Goal: Task Accomplishment & Management: Use online tool/utility

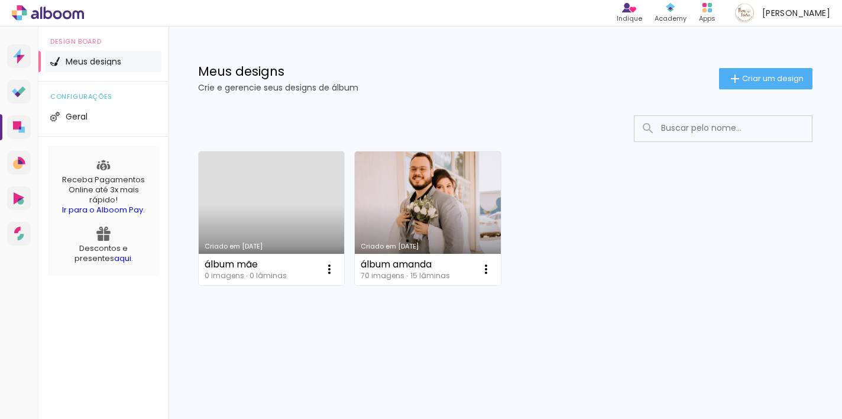
click at [299, 231] on link "Criado em [DATE]" at bounding box center [271, 218] width 145 height 134
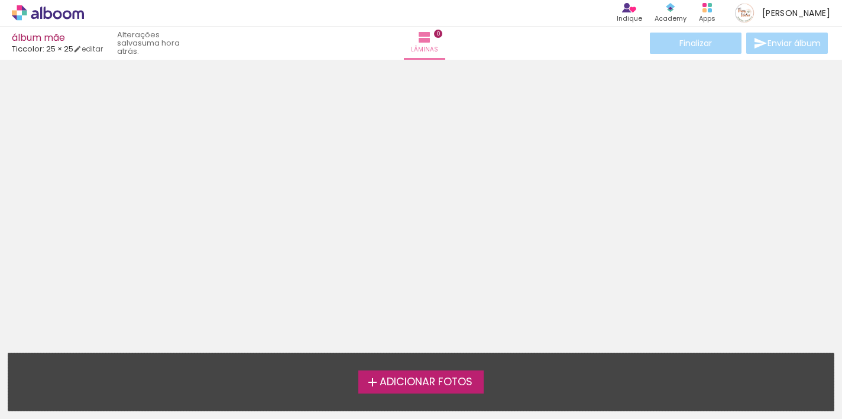
click at [421, 394] on div "Adicionar Fotos Solte suas fotos aqui..." at bounding box center [421, 381] width 826 height 57
click at [422, 387] on span "Adicionar Fotos" at bounding box center [426, 382] width 93 height 11
click at [0, 0] on input "file" at bounding box center [0, 0] width 0 height 0
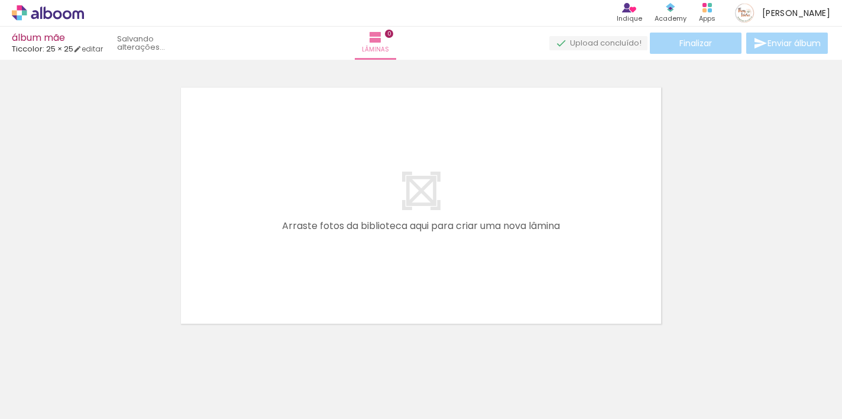
scroll to position [15, 0]
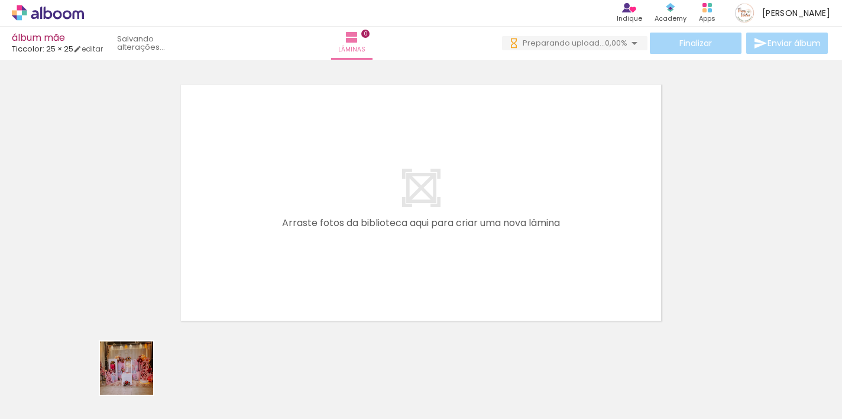
drag, startPoint x: 135, startPoint y: 377, endPoint x: 263, endPoint y: 267, distance: 168.2
click at [263, 267] on quentale-workspace at bounding box center [421, 209] width 842 height 419
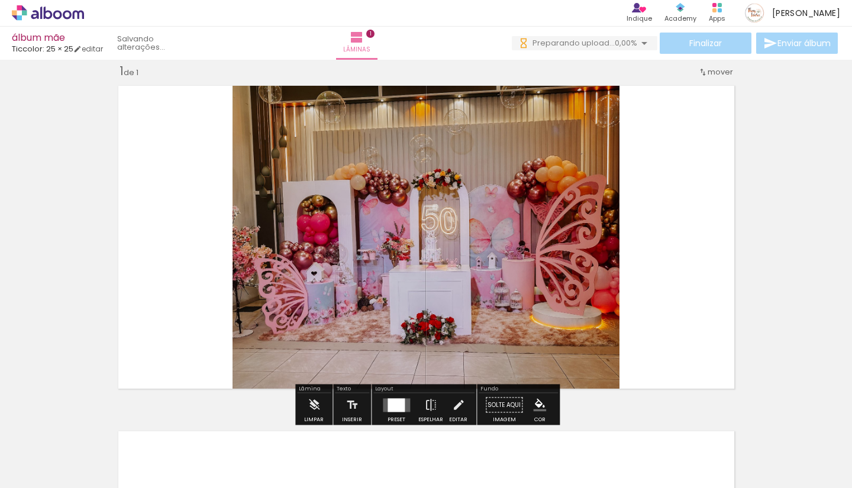
scroll to position [0, 0]
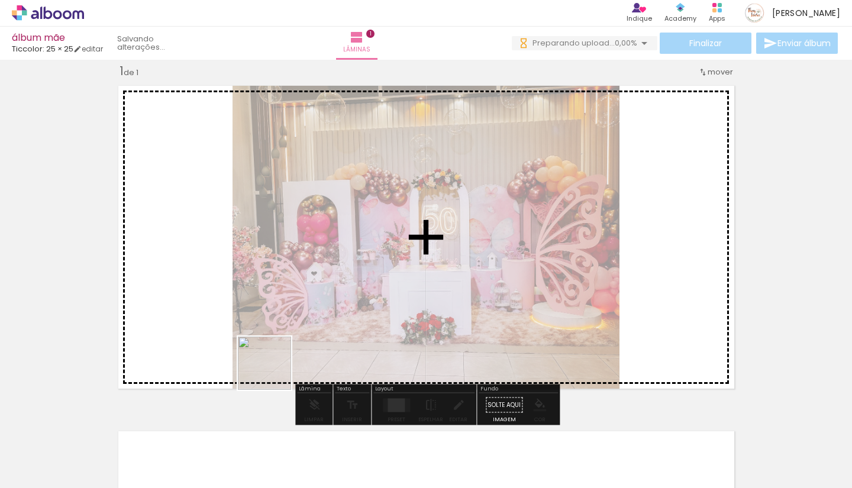
drag, startPoint x: 206, startPoint y: 452, endPoint x: 319, endPoint y: 324, distance: 170.9
click at [319, 324] on quentale-workspace at bounding box center [426, 244] width 852 height 488
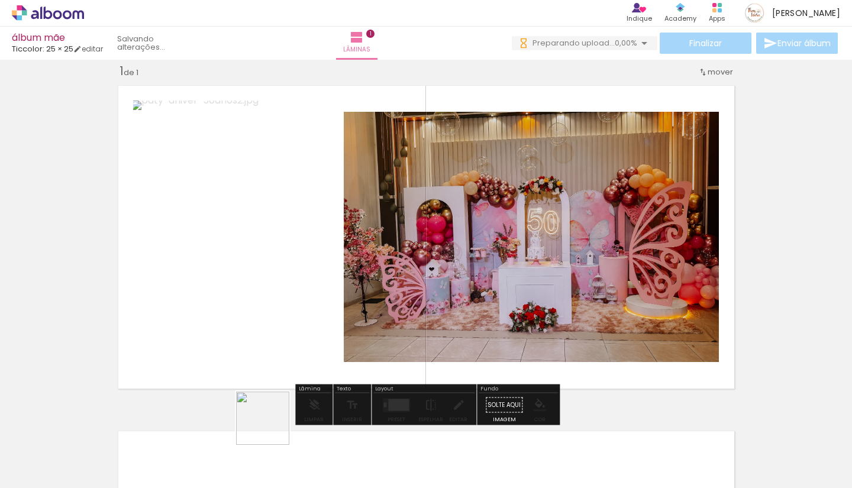
drag, startPoint x: 266, startPoint y: 439, endPoint x: 346, endPoint y: 317, distance: 146.5
click at [346, 317] on quentale-workspace at bounding box center [426, 244] width 852 height 488
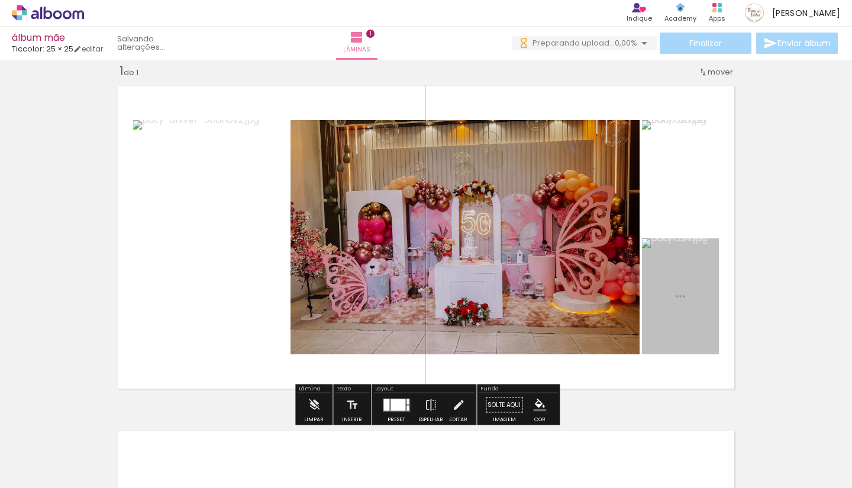
drag, startPoint x: 328, startPoint y: 433, endPoint x: 383, endPoint y: 331, distance: 115.4
click at [383, 331] on quentale-workspace at bounding box center [426, 244] width 852 height 488
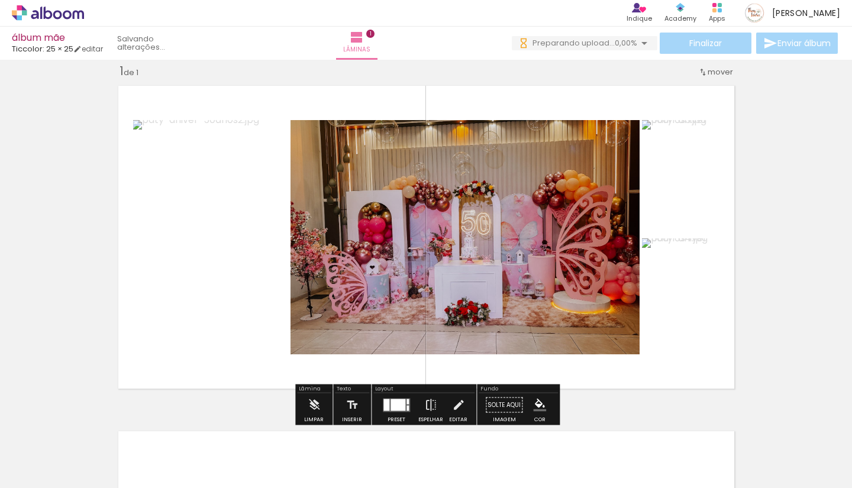
click at [391, 403] on div at bounding box center [397, 405] width 15 height 12
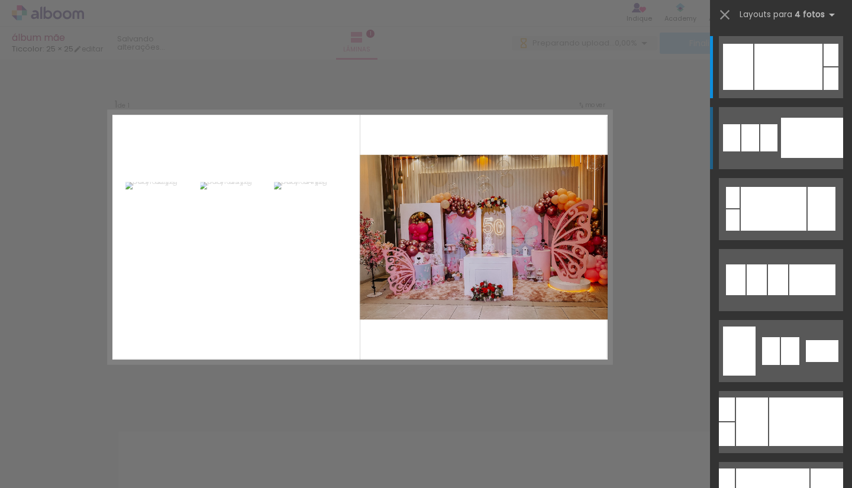
click at [776, 138] on div at bounding box center [768, 137] width 17 height 27
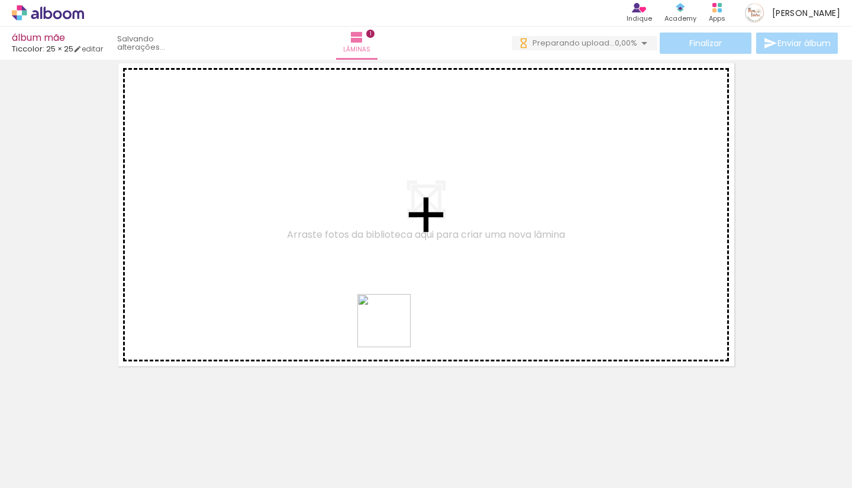
click at [386, 292] on quentale-workspace at bounding box center [426, 244] width 852 height 488
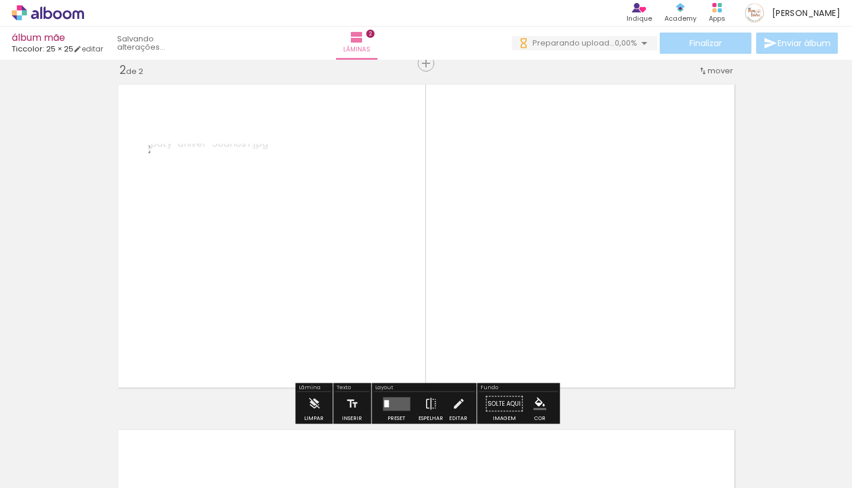
scroll to position [360, 0]
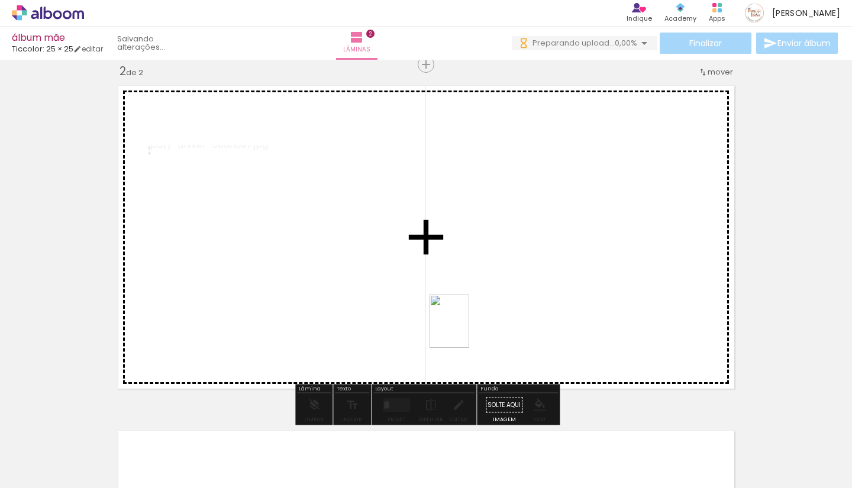
drag, startPoint x: 466, startPoint y: 443, endPoint x: 464, endPoint y: 329, distance: 114.2
click at [464, 329] on quentale-workspace at bounding box center [426, 244] width 852 height 488
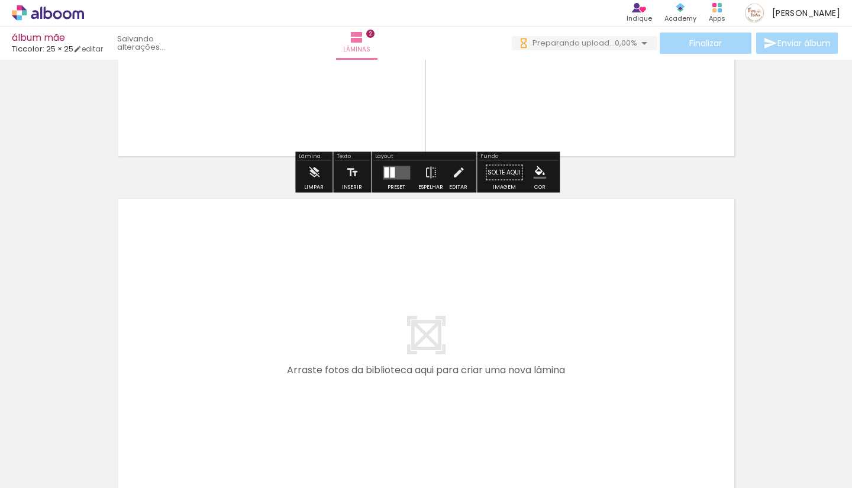
scroll to position [655, 0]
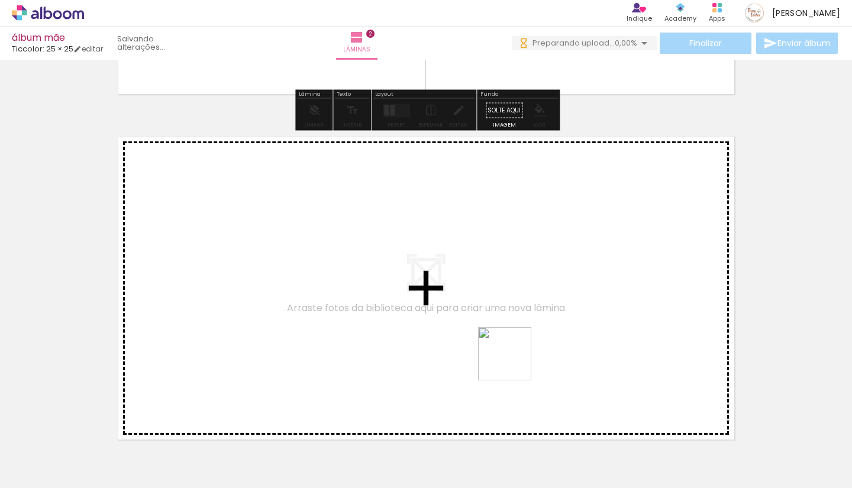
drag, startPoint x: 524, startPoint y: 442, endPoint x: 504, endPoint y: 335, distance: 108.8
click at [504, 335] on quentale-workspace at bounding box center [426, 244] width 852 height 488
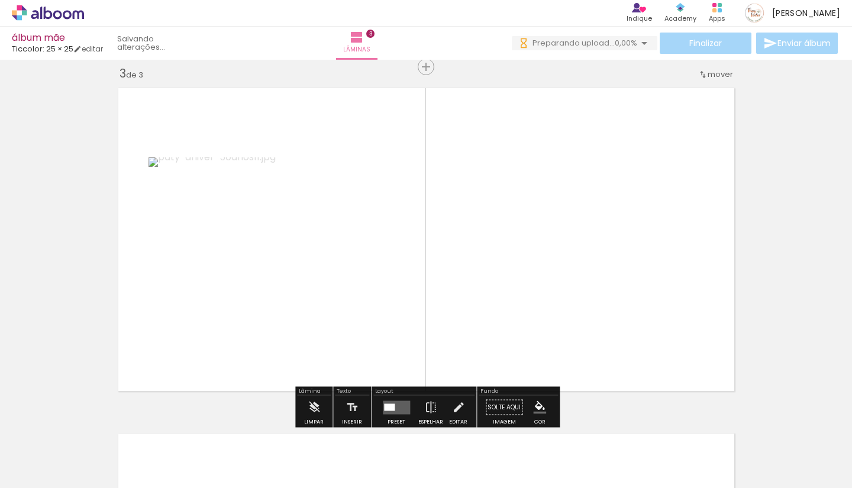
scroll to position [706, 0]
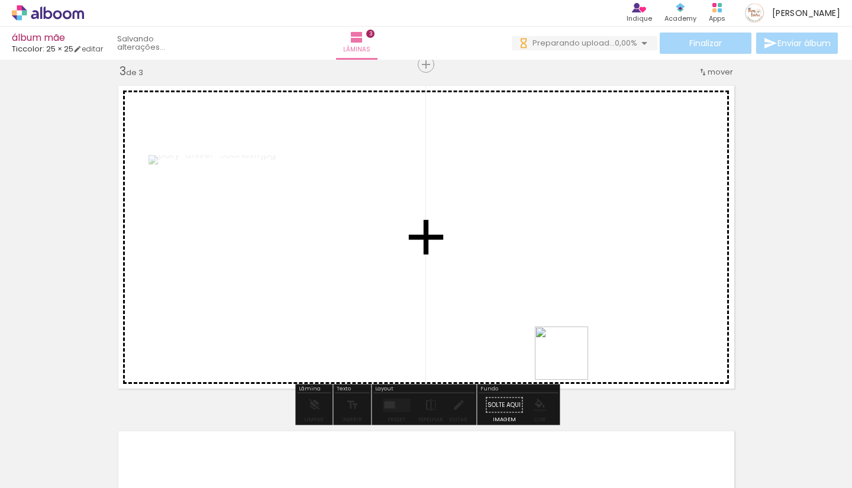
drag, startPoint x: 571, startPoint y: 430, endPoint x: 568, endPoint y: 338, distance: 91.7
click at [568, 338] on quentale-workspace at bounding box center [426, 244] width 852 height 488
drag, startPoint x: 659, startPoint y: 451, endPoint x: 625, endPoint y: 324, distance: 132.3
click at [625, 324] on quentale-workspace at bounding box center [426, 244] width 852 height 488
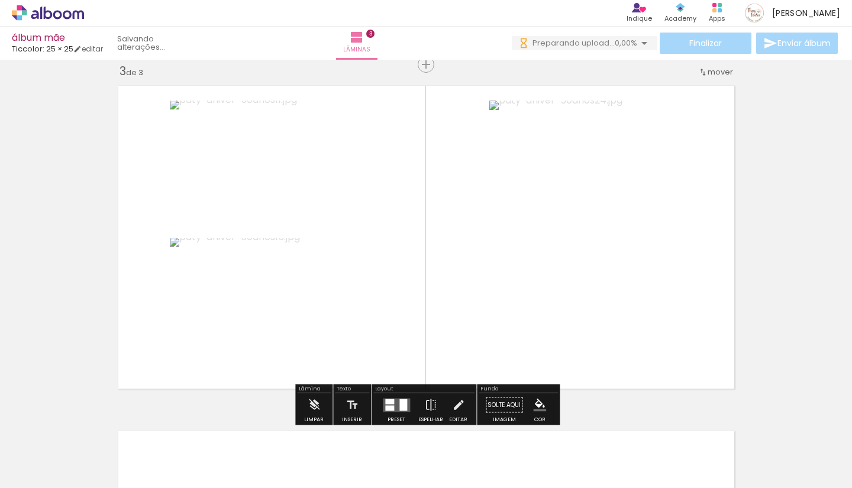
scroll to position [0, 451]
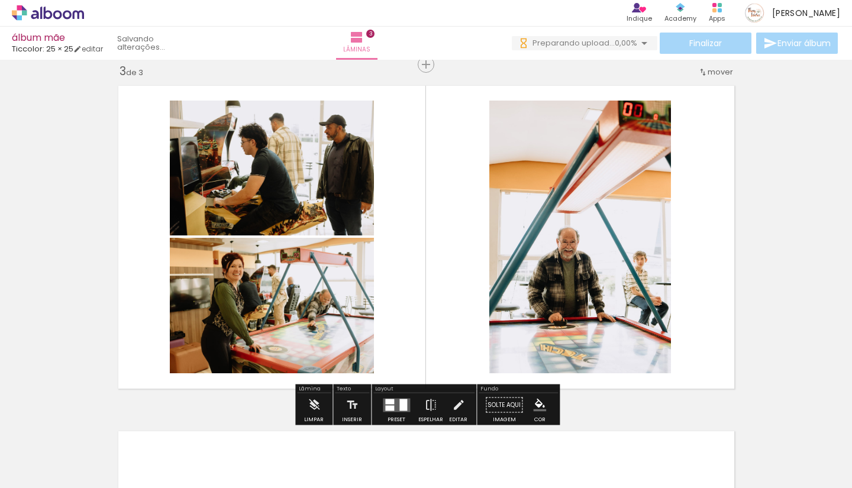
click at [301, 344] on quentale-workspace at bounding box center [426, 244] width 852 height 488
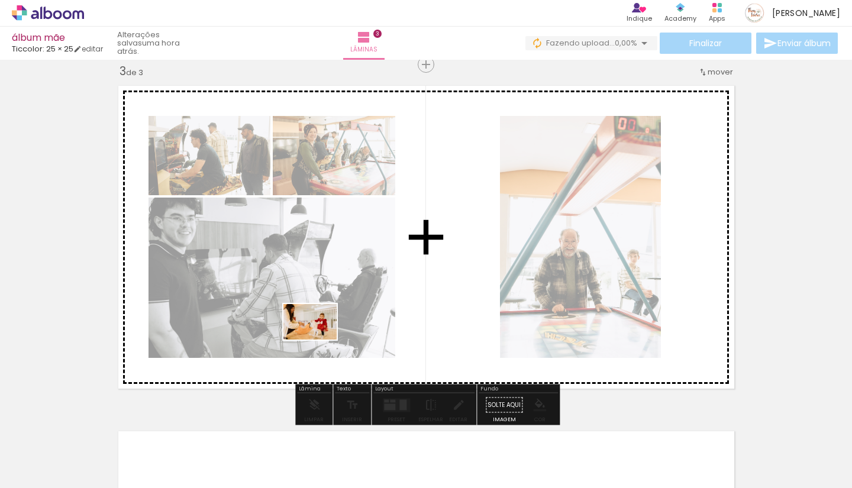
drag, startPoint x: 319, startPoint y: 441, endPoint x: 319, endPoint y: 339, distance: 101.7
click at [319, 339] on quentale-workspace at bounding box center [426, 244] width 852 height 488
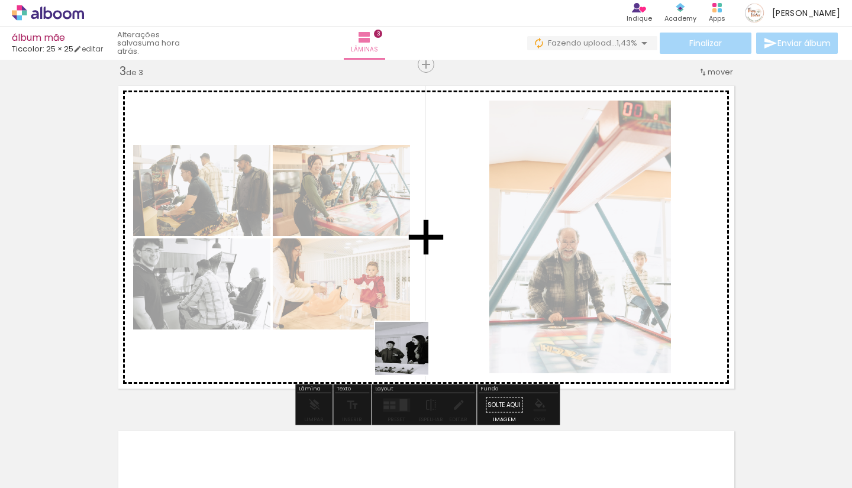
drag, startPoint x: 410, startPoint y: 442, endPoint x: 410, endPoint y: 349, distance: 92.9
click at [410, 349] on quentale-workspace at bounding box center [426, 244] width 852 height 488
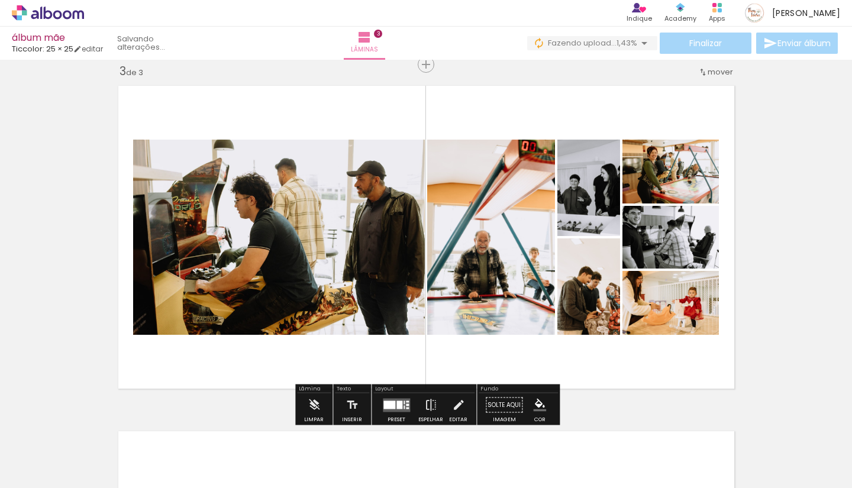
drag, startPoint x: 462, startPoint y: 442, endPoint x: 461, endPoint y: 352, distance: 89.9
click at [461, 352] on quentale-workspace at bounding box center [426, 244] width 852 height 488
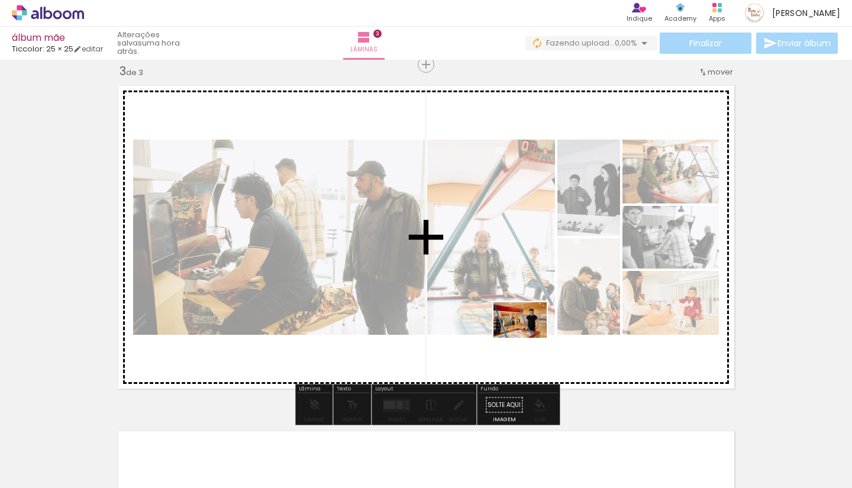
drag, startPoint x: 522, startPoint y: 434, endPoint x: 529, endPoint y: 338, distance: 96.1
click at [529, 338] on quentale-workspace at bounding box center [426, 244] width 852 height 488
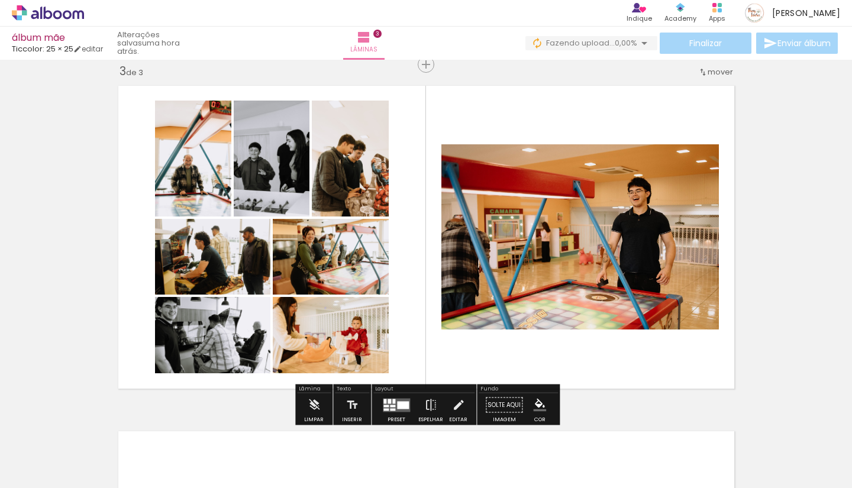
click at [392, 399] on div at bounding box center [393, 401] width 3 height 5
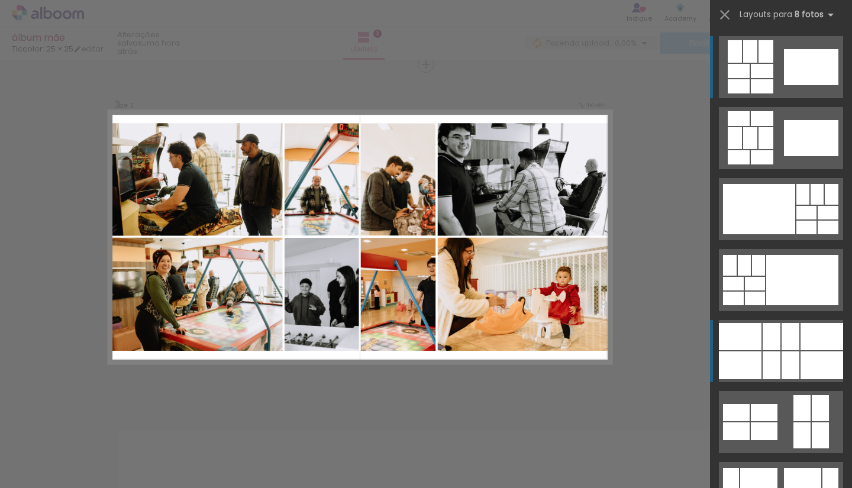
click at [781, 336] on quentale-layouter at bounding box center [781, 351] width 124 height 62
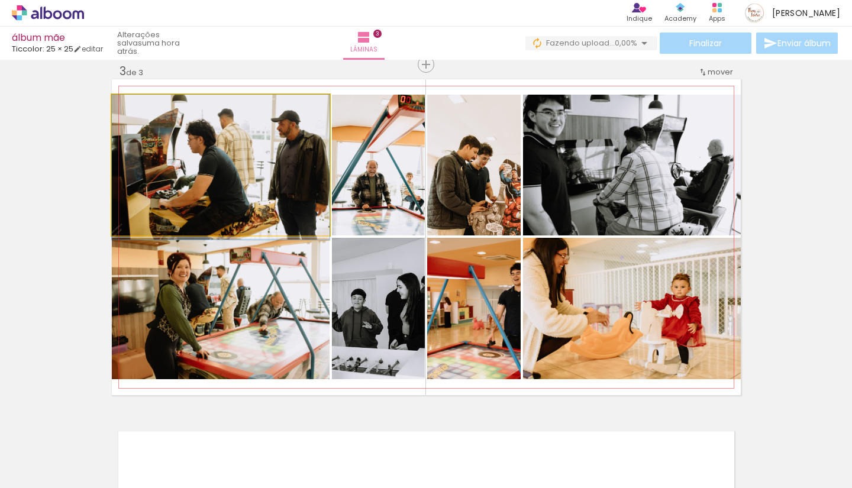
drag, startPoint x: 276, startPoint y: 173, endPoint x: 289, endPoint y: 180, distance: 14.6
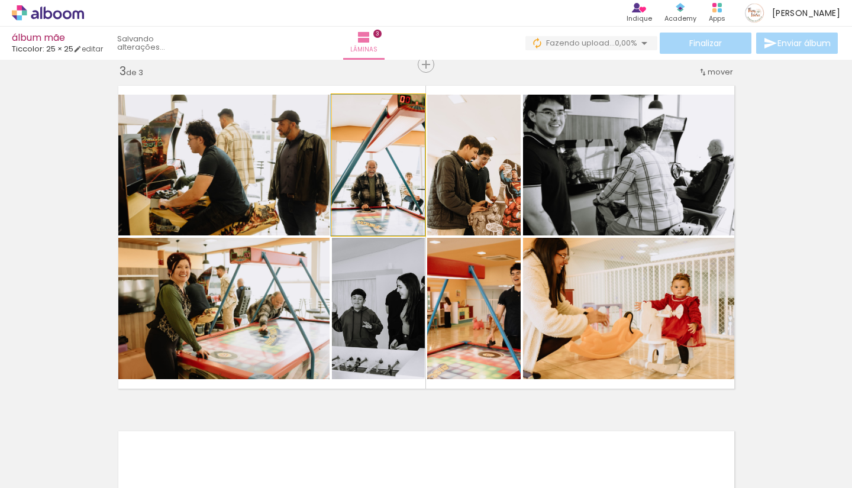
drag, startPoint x: 371, startPoint y: 180, endPoint x: 363, endPoint y: 193, distance: 15.7
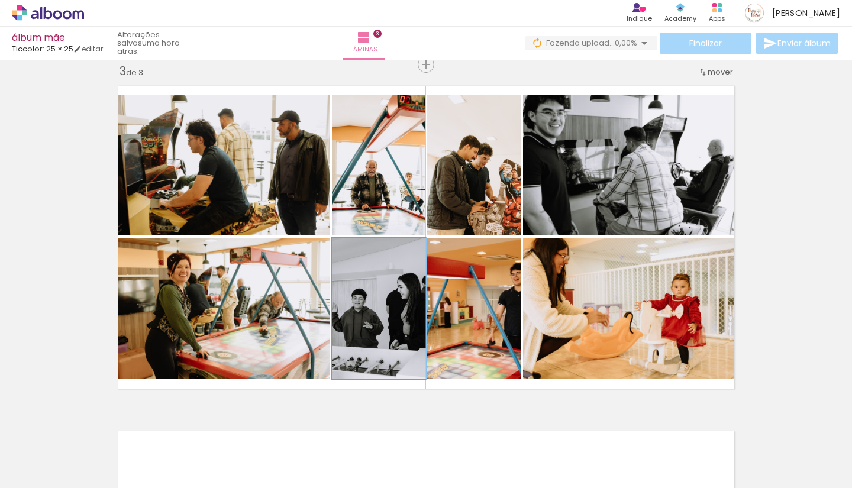
drag, startPoint x: 381, startPoint y: 324, endPoint x: 394, endPoint y: 325, distance: 13.1
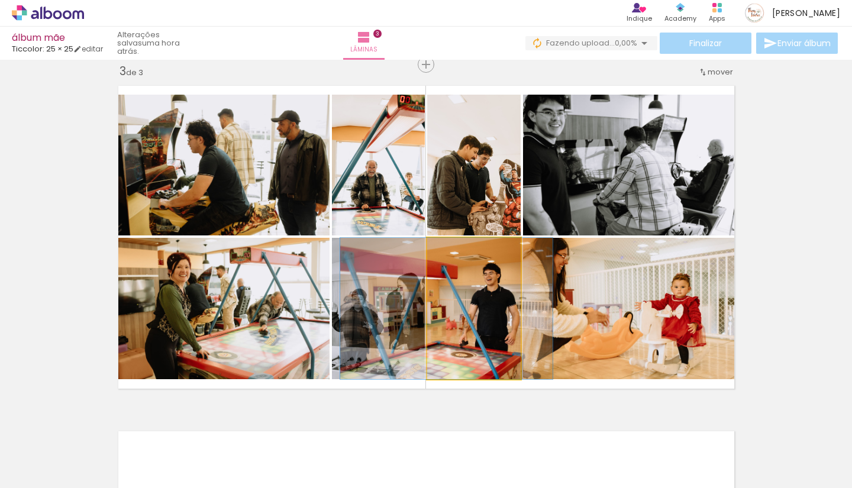
drag, startPoint x: 504, startPoint y: 328, endPoint x: 477, endPoint y: 325, distance: 27.4
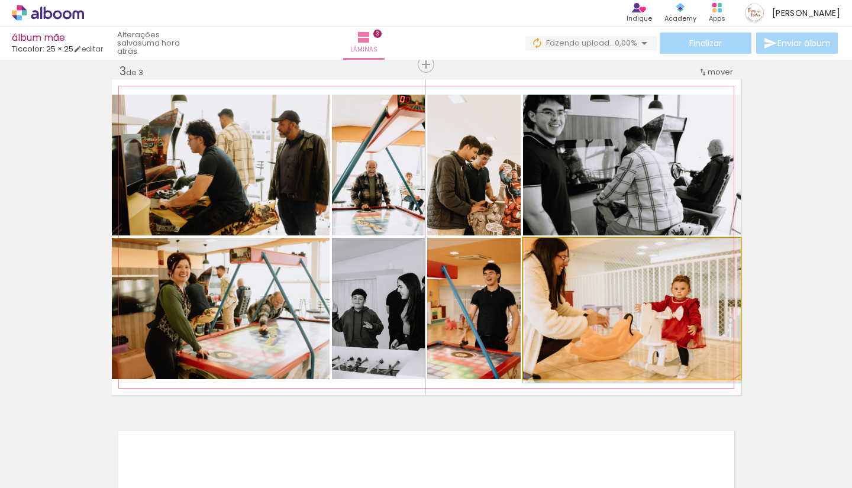
drag, startPoint x: 610, startPoint y: 319, endPoint x: 631, endPoint y: 322, distance: 20.8
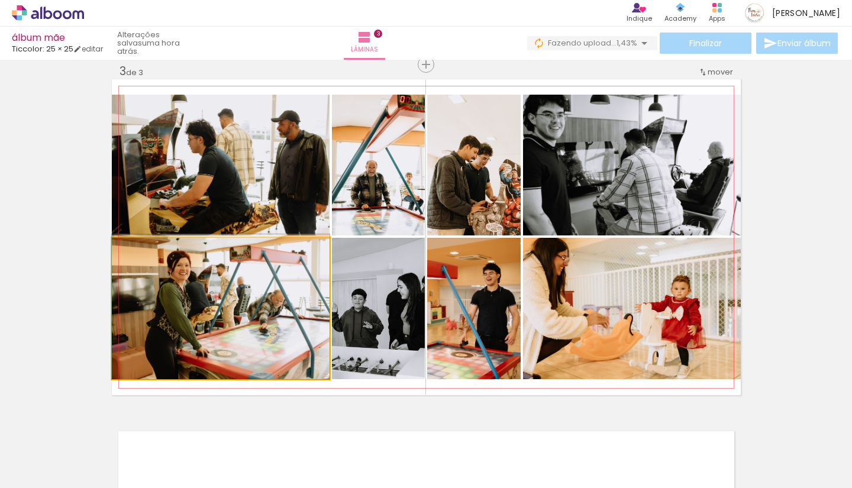
drag, startPoint x: 236, startPoint y: 332, endPoint x: 219, endPoint y: 316, distance: 23.0
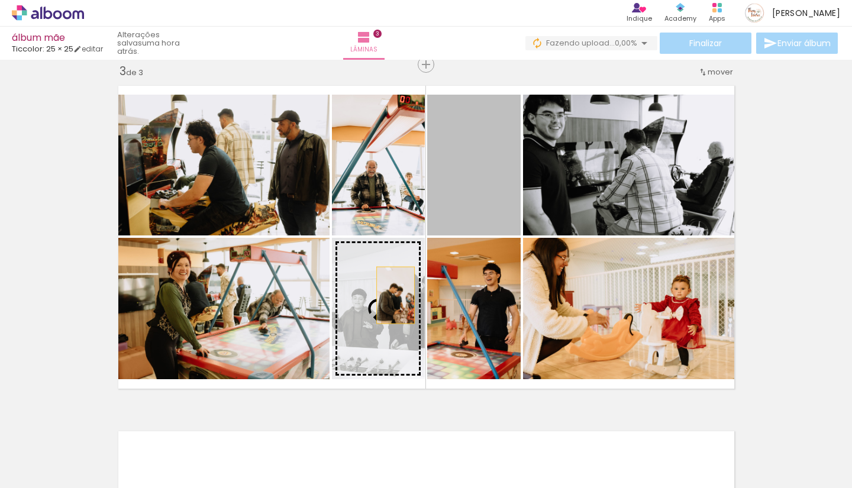
drag, startPoint x: 470, startPoint y: 191, endPoint x: 395, endPoint y: 295, distance: 128.4
click at [0, 0] on slot at bounding box center [0, 0] width 0 height 0
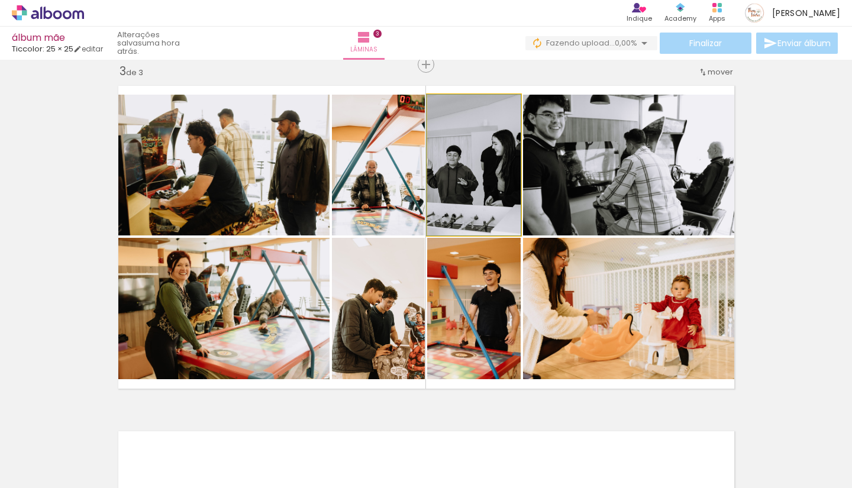
drag, startPoint x: 476, startPoint y: 205, endPoint x: 465, endPoint y: 214, distance: 14.3
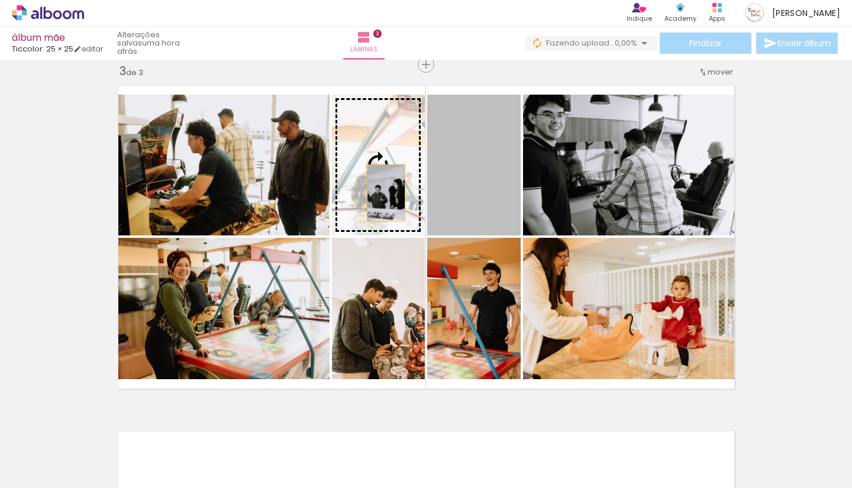
drag, startPoint x: 481, startPoint y: 193, endPoint x: 386, endPoint y: 193, distance: 95.8
click at [0, 0] on slot at bounding box center [0, 0] width 0 height 0
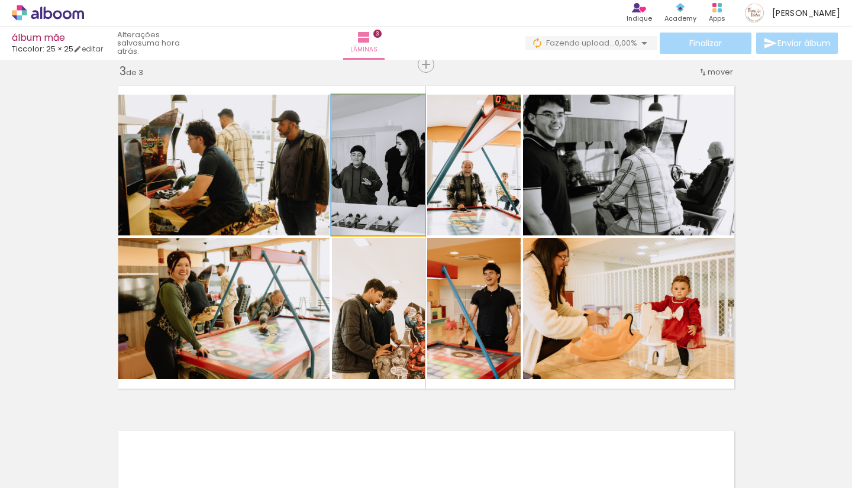
drag, startPoint x: 381, startPoint y: 193, endPoint x: 377, endPoint y: 200, distance: 8.7
click at [465, 172] on div at bounding box center [473, 165] width 94 height 141
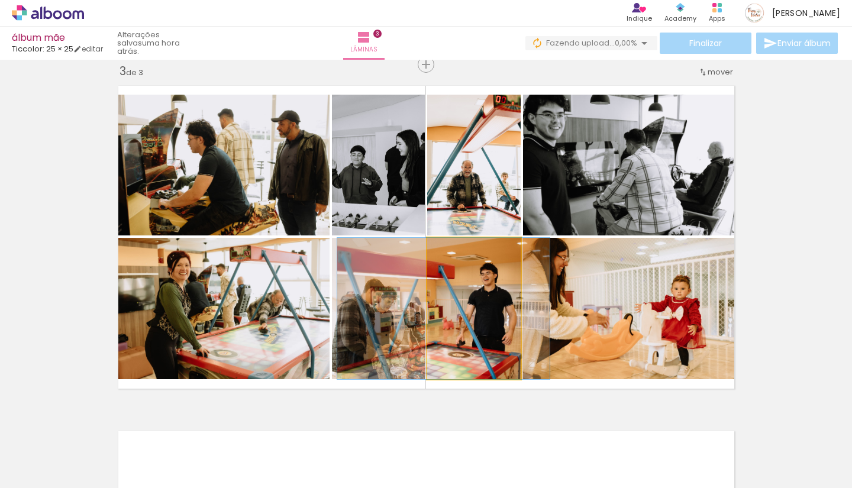
click at [455, 292] on div at bounding box center [443, 308] width 212 height 141
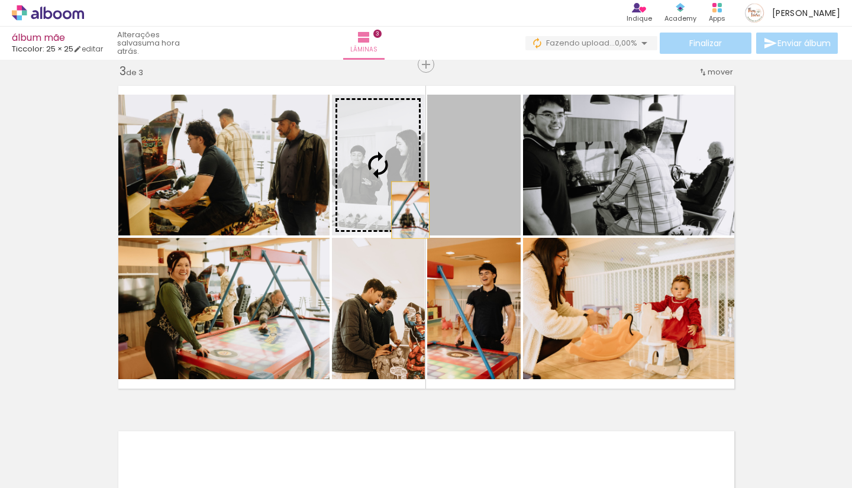
drag, startPoint x: 467, startPoint y: 210, endPoint x: 393, endPoint y: 209, distance: 73.9
click at [0, 0] on slot at bounding box center [0, 0] width 0 height 0
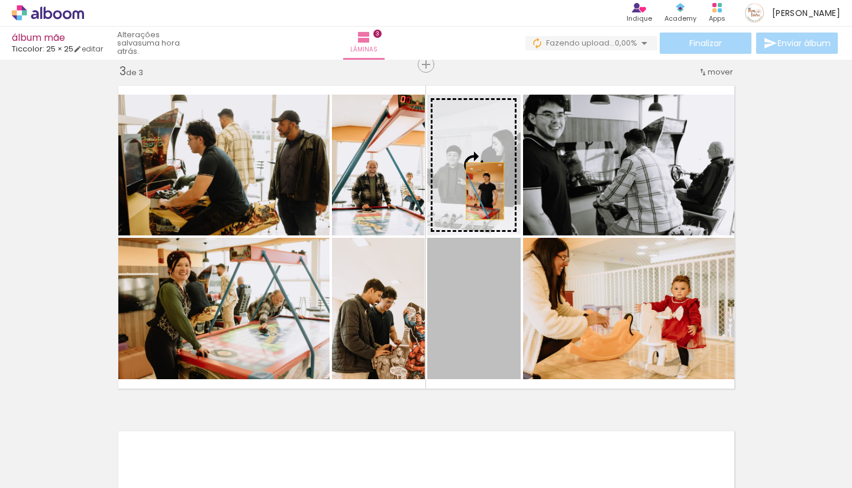
drag, startPoint x: 496, startPoint y: 317, endPoint x: 484, endPoint y: 179, distance: 138.9
click at [0, 0] on slot at bounding box center [0, 0] width 0 height 0
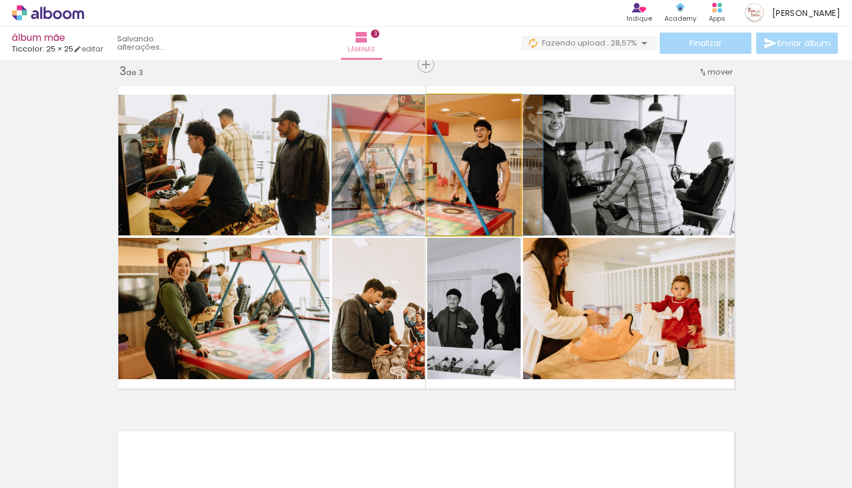
drag, startPoint x: 497, startPoint y: 199, endPoint x: 461, endPoint y: 198, distance: 36.1
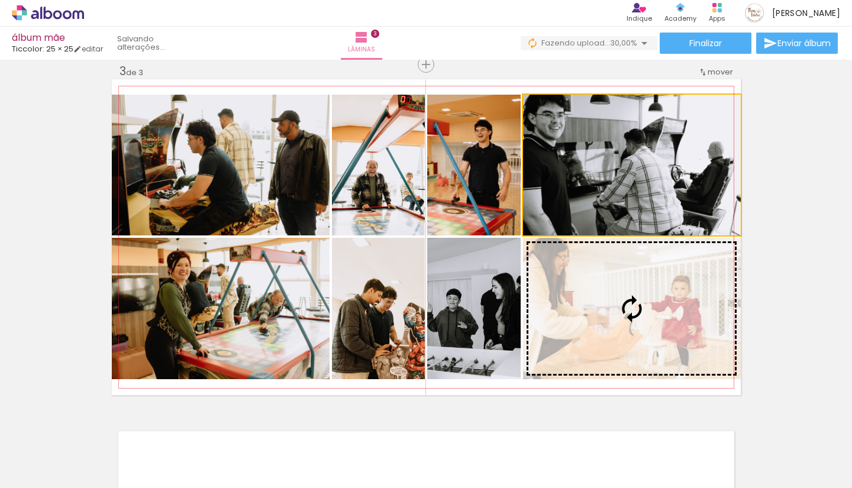
drag, startPoint x: 587, startPoint y: 196, endPoint x: 584, endPoint y: 318, distance: 121.9
click at [0, 0] on slot at bounding box center [0, 0] width 0 height 0
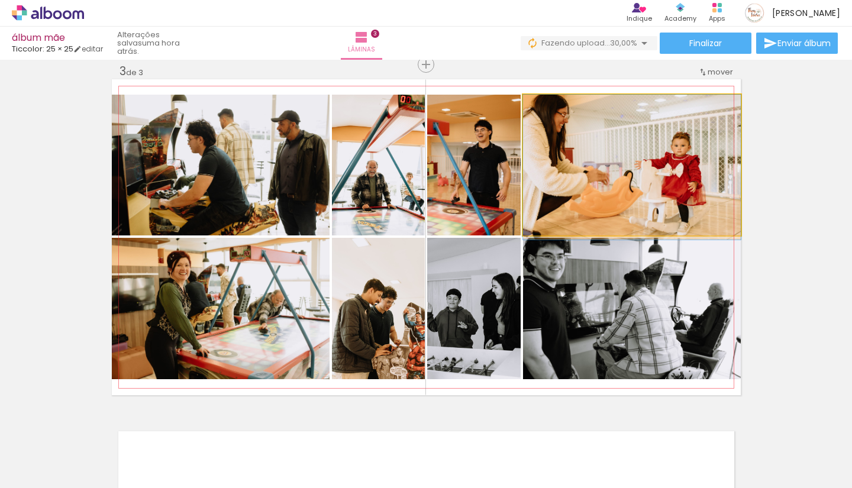
drag, startPoint x: 609, startPoint y: 214, endPoint x: 609, endPoint y: 229, distance: 15.4
click at [0, 0] on slot at bounding box center [0, 0] width 0 height 0
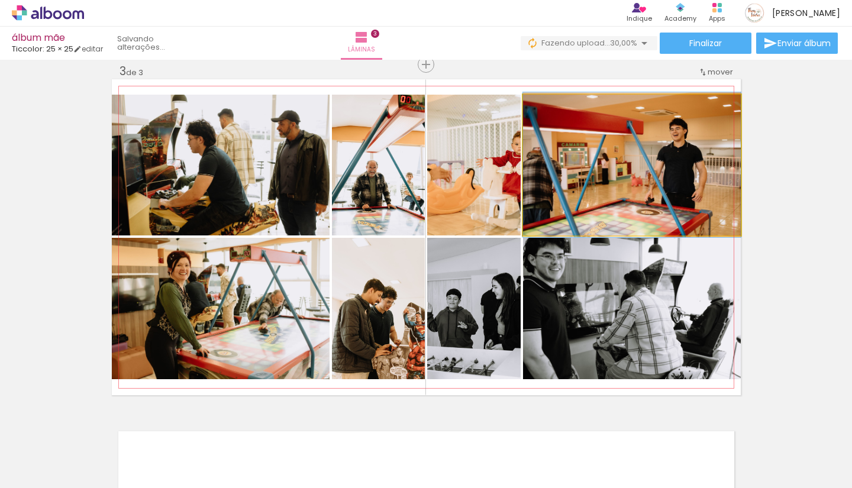
drag, startPoint x: 575, startPoint y: 204, endPoint x: 494, endPoint y: 204, distance: 81.6
click at [0, 0] on slot at bounding box center [0, 0] width 0 height 0
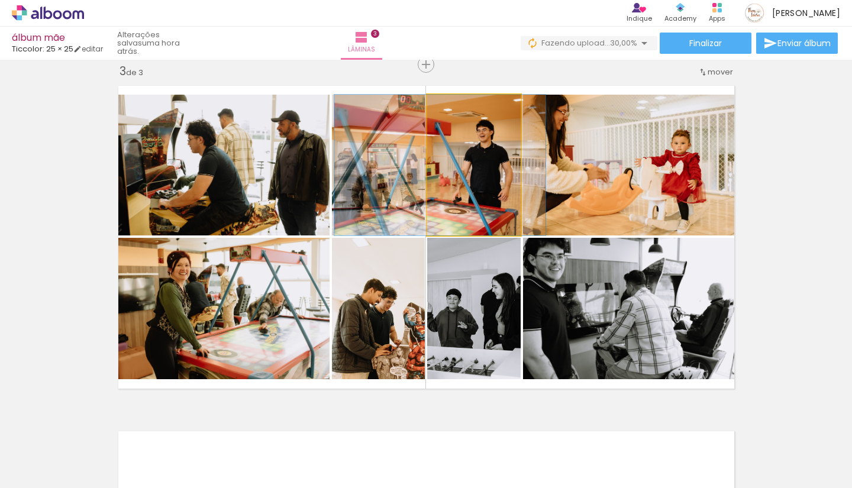
drag, startPoint x: 489, startPoint y: 179, endPoint x: 448, endPoint y: 179, distance: 41.4
click at [448, 179] on div at bounding box center [439, 165] width 211 height 141
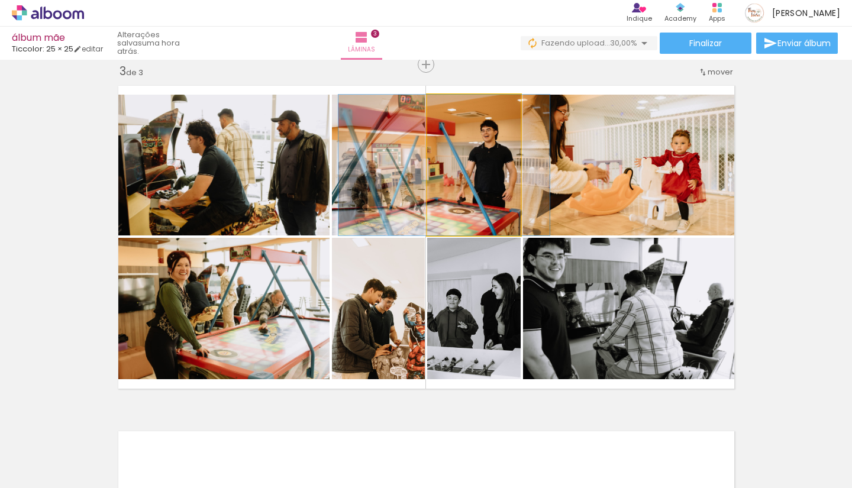
drag, startPoint x: 470, startPoint y: 179, endPoint x: 481, endPoint y: 179, distance: 10.7
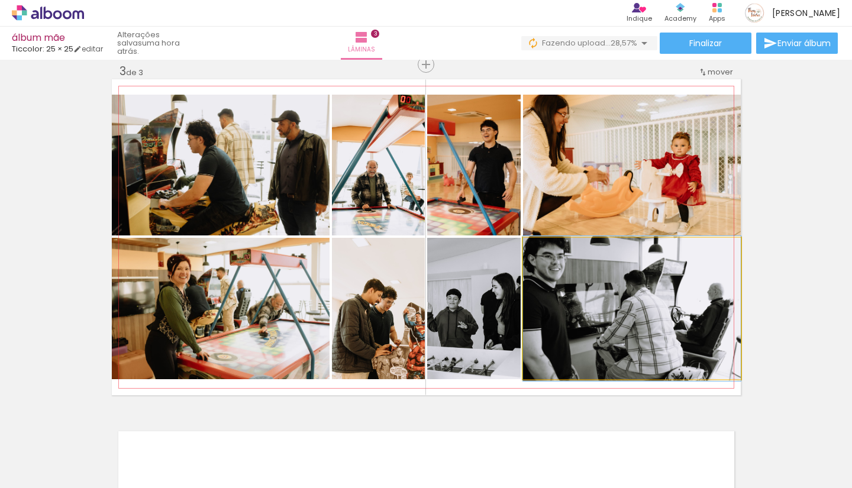
click at [573, 328] on quentale-photo at bounding box center [632, 308] width 218 height 141
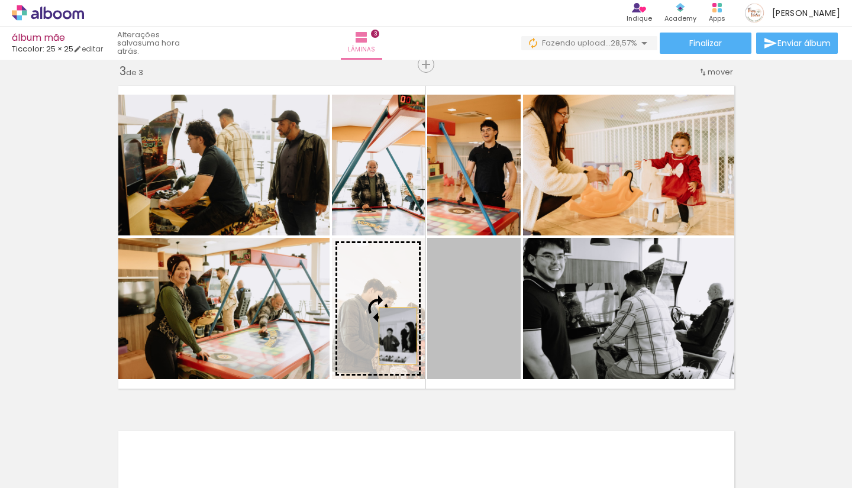
drag, startPoint x: 442, startPoint y: 336, endPoint x: 393, endPoint y: 335, distance: 49.1
click at [0, 0] on slot at bounding box center [0, 0] width 0 height 0
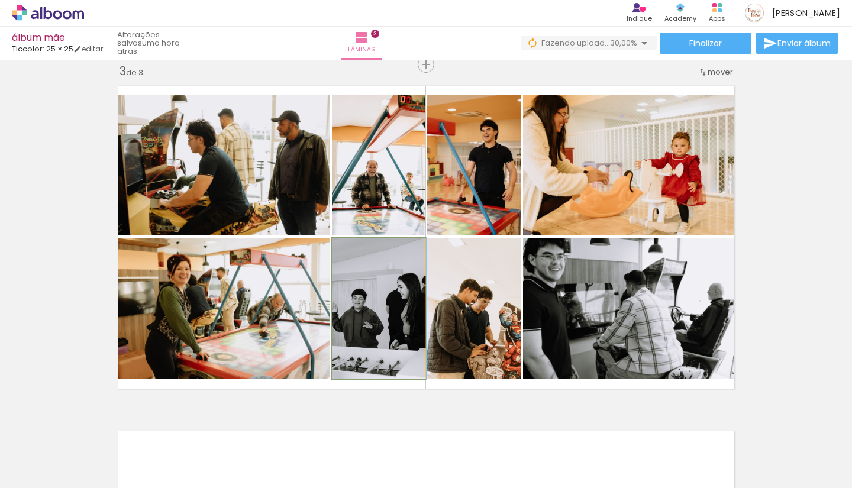
drag, startPoint x: 392, startPoint y: 324, endPoint x: 400, endPoint y: 325, distance: 8.4
click at [400, 325] on div at bounding box center [379, 308] width 94 height 141
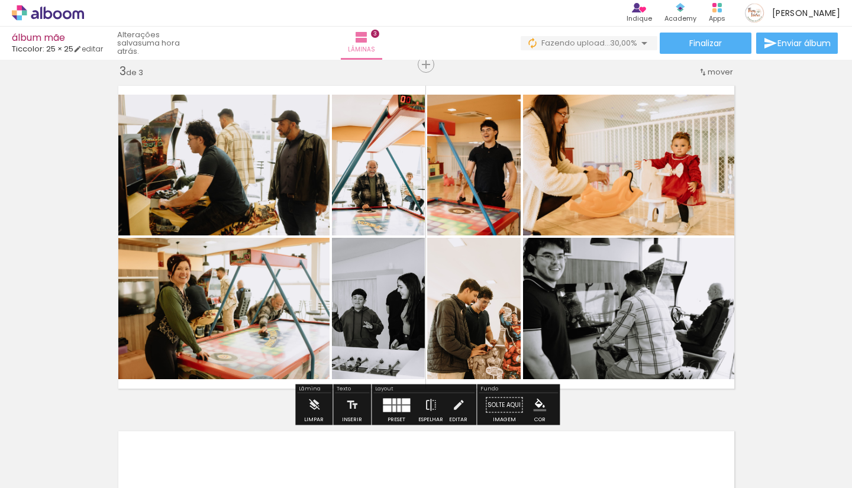
click at [769, 292] on div "Inserir lâmina 1 de 3 Inserir lâmina 2 de 3 Inserir lâmina 3 de 3" at bounding box center [426, 49] width 852 height 1382
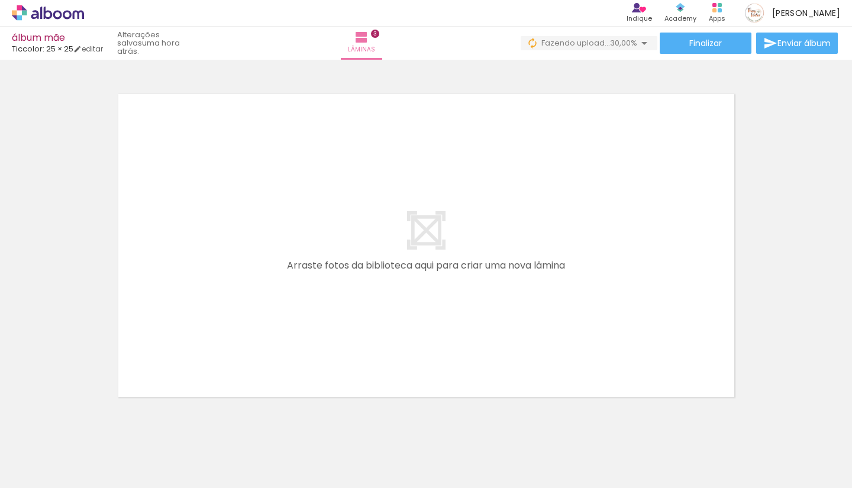
scroll to position [1056, 0]
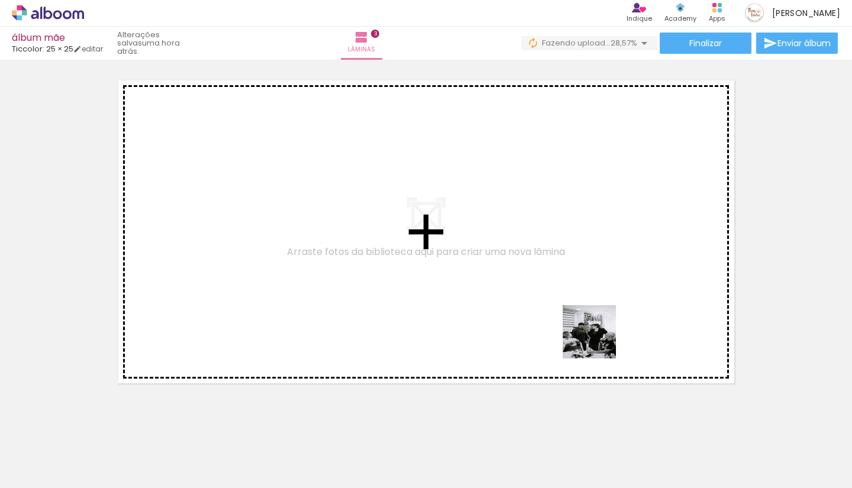
click at [598, 339] on quentale-workspace at bounding box center [426, 244] width 852 height 488
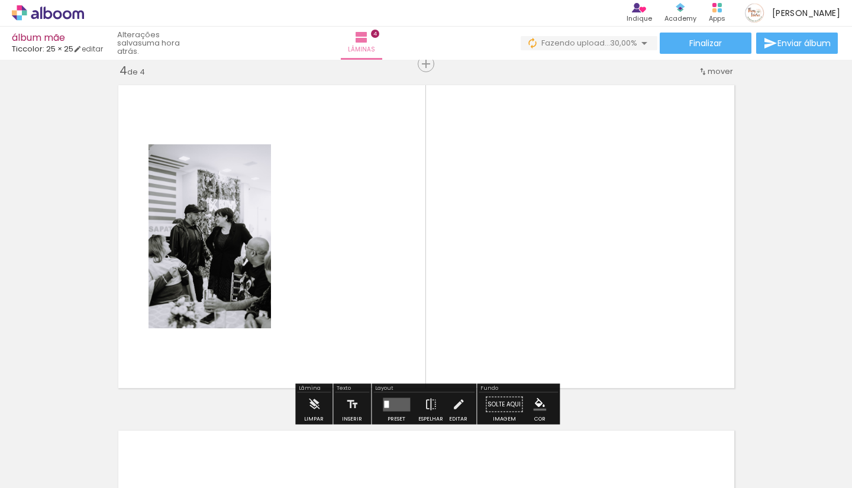
scroll to position [1051, 0]
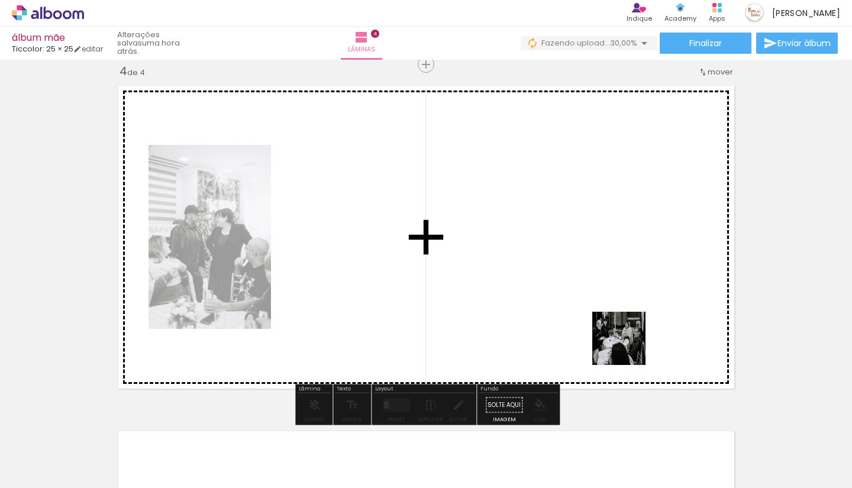
drag, startPoint x: 661, startPoint y: 438, endPoint x: 626, endPoint y: 347, distance: 97.9
click at [626, 347] on quentale-workspace at bounding box center [426, 244] width 852 height 488
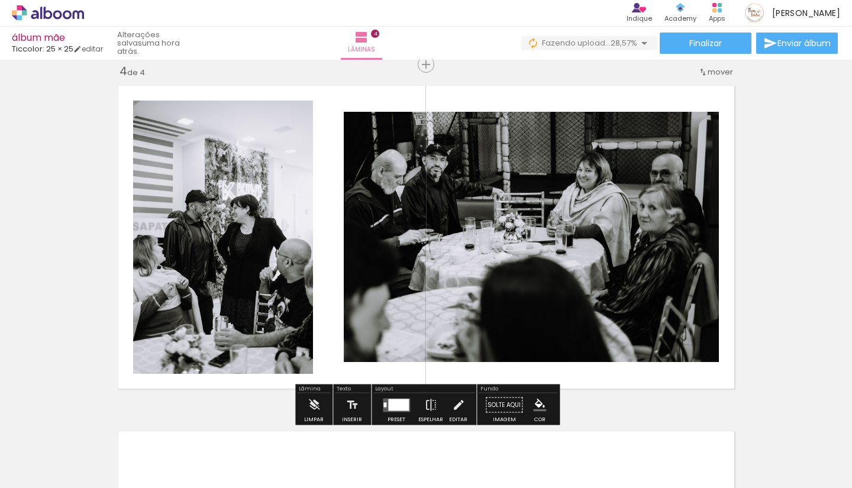
scroll to position [0, 655]
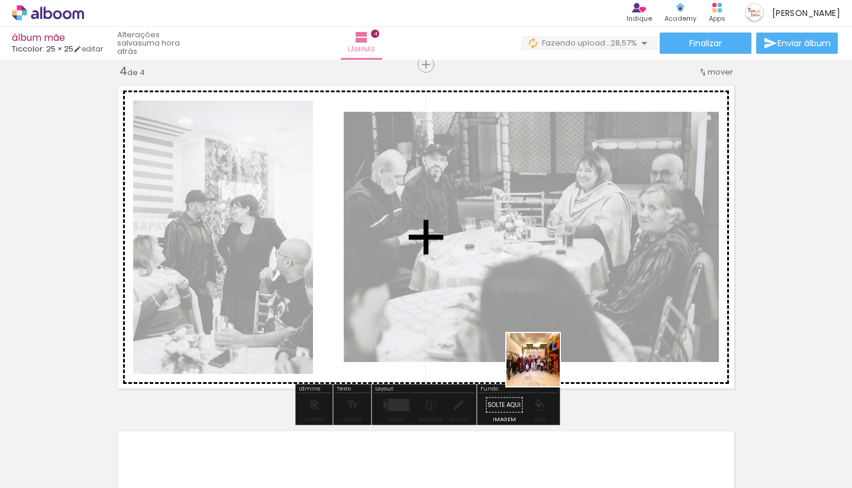
drag, startPoint x: 542, startPoint y: 451, endPoint x: 539, endPoint y: 354, distance: 97.0
click at [539, 354] on quentale-workspace at bounding box center [426, 244] width 852 height 488
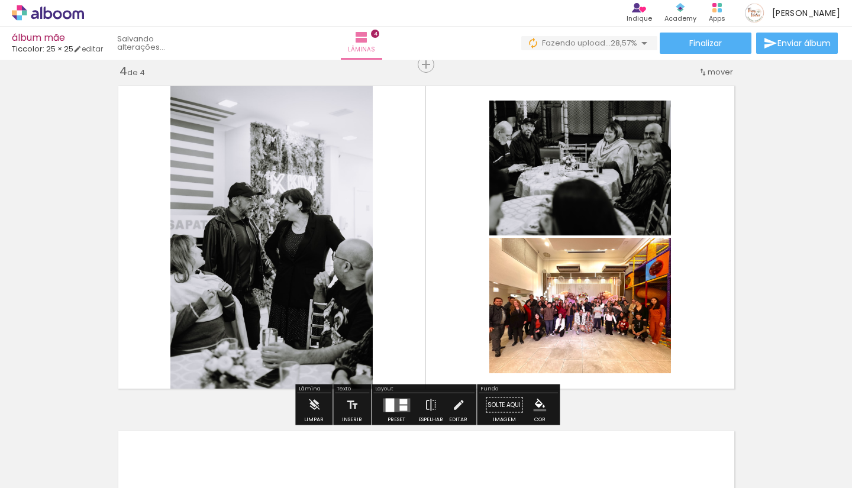
click at [399, 404] on div at bounding box center [403, 401] width 8 height 5
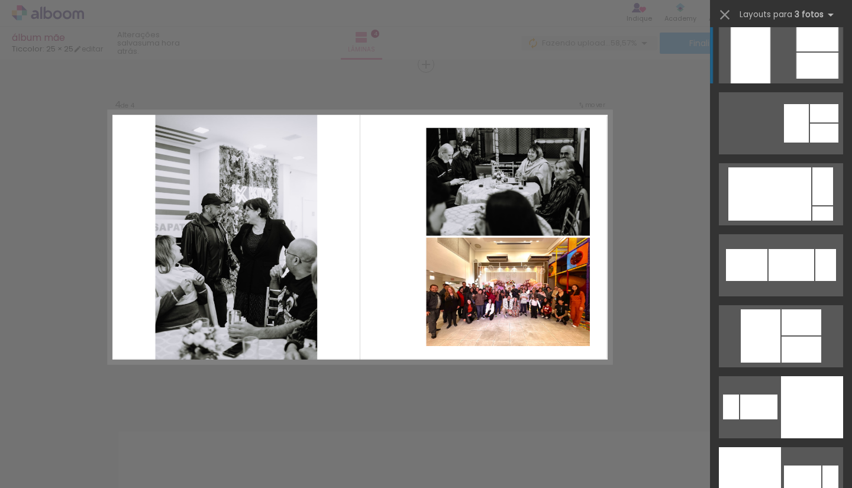
scroll to position [1802, 0]
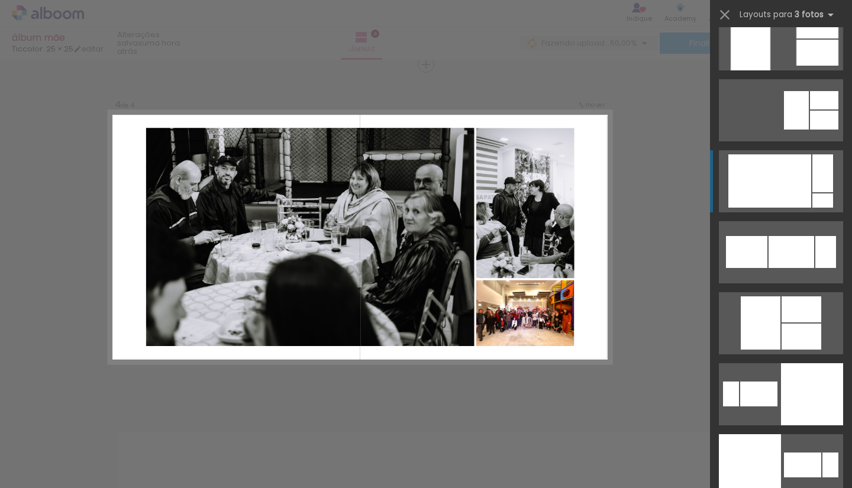
click at [778, 186] on div at bounding box center [769, 180] width 83 height 53
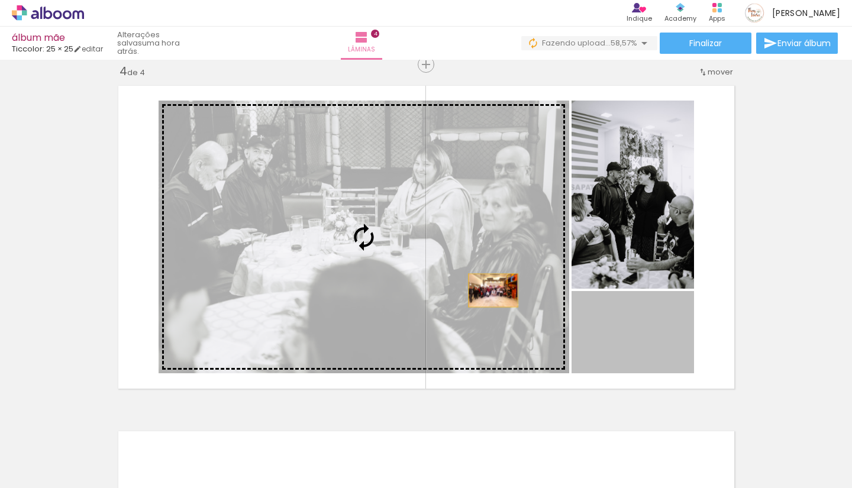
drag, startPoint x: 632, startPoint y: 342, endPoint x: 493, endPoint y: 290, distance: 148.8
click at [0, 0] on slot at bounding box center [0, 0] width 0 height 0
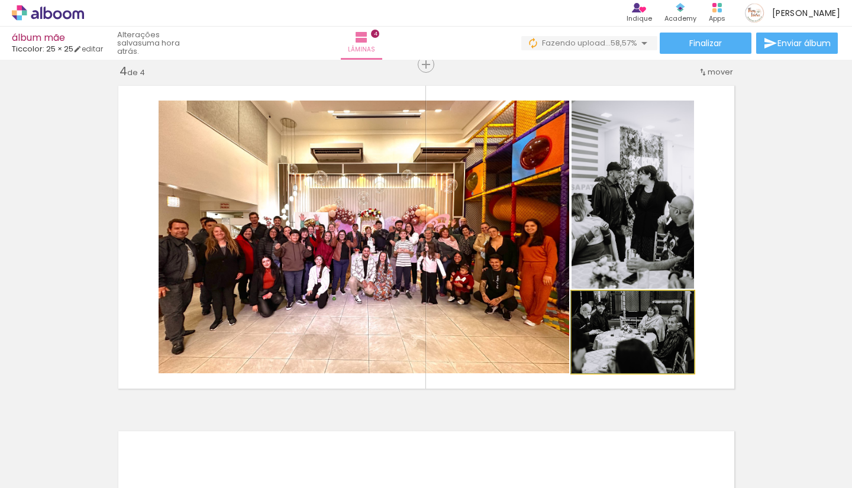
drag, startPoint x: 630, startPoint y: 345, endPoint x: 622, endPoint y: 348, distance: 8.0
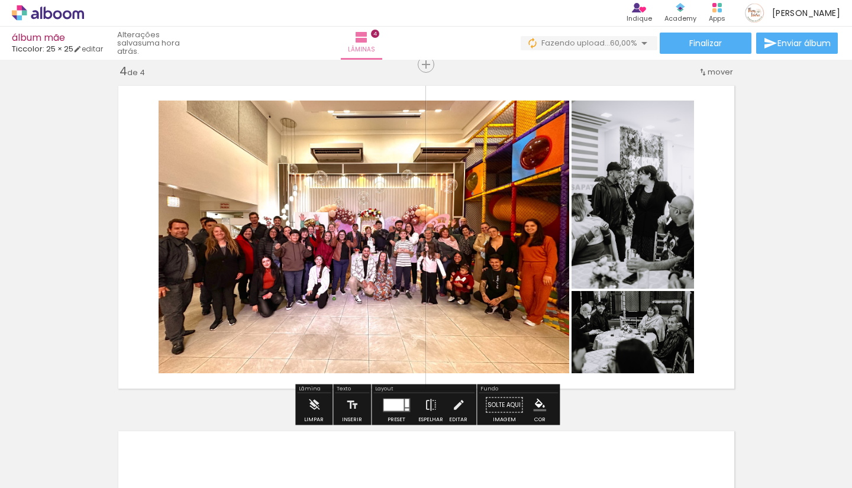
click at [397, 406] on div at bounding box center [393, 405] width 20 height 12
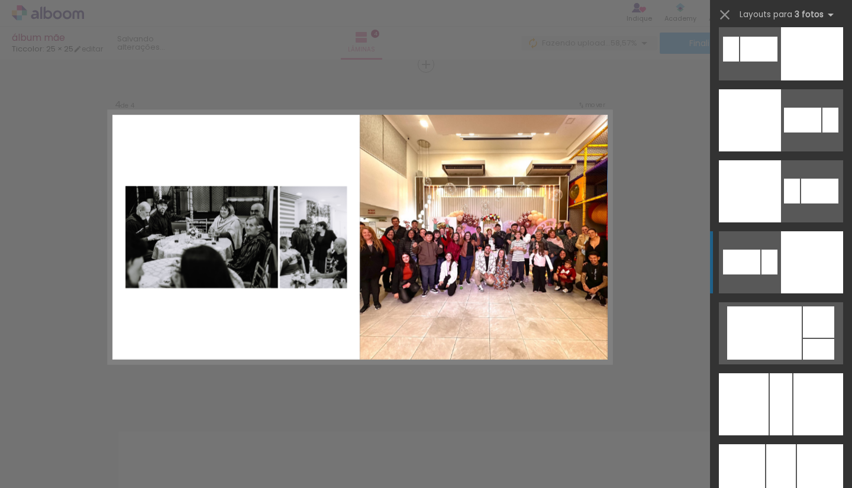
scroll to position [2188, 0]
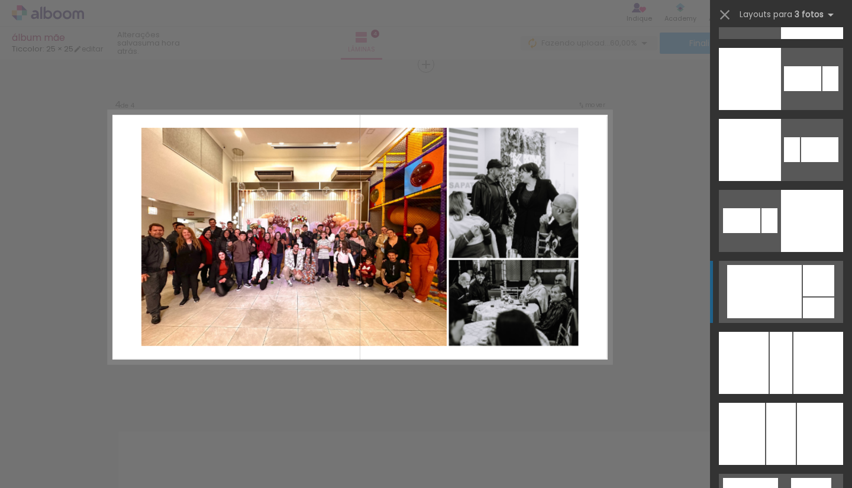
click at [771, 281] on div at bounding box center [764, 291] width 75 height 53
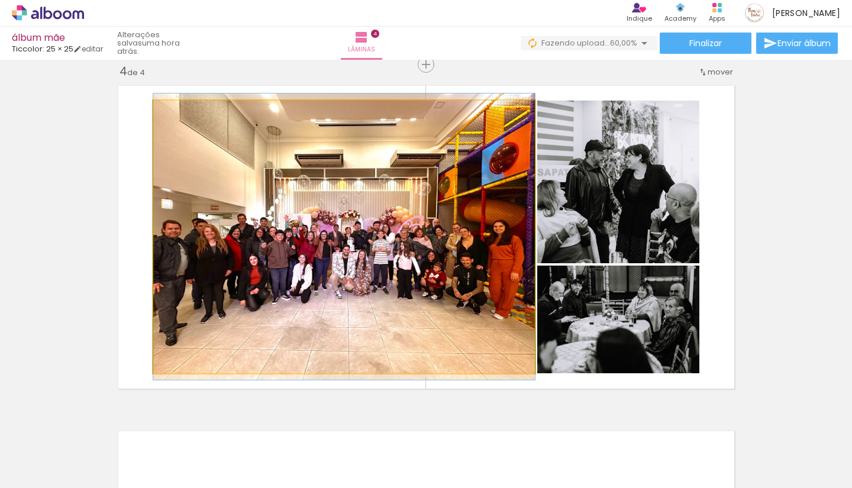
drag, startPoint x: 395, startPoint y: 277, endPoint x: 413, endPoint y: 280, distance: 18.5
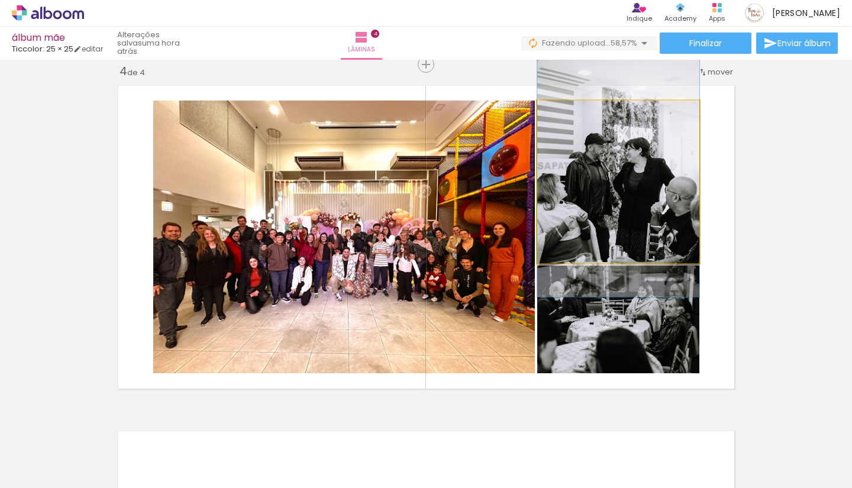
drag, startPoint x: 607, startPoint y: 240, endPoint x: 594, endPoint y: 234, distance: 14.8
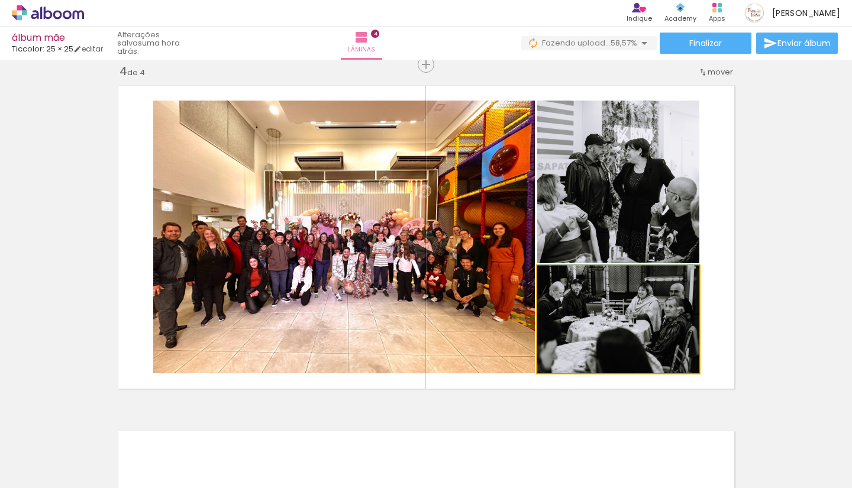
drag, startPoint x: 629, startPoint y: 333, endPoint x: 636, endPoint y: 337, distance: 8.2
click at [0, 0] on slot at bounding box center [0, 0] width 0 height 0
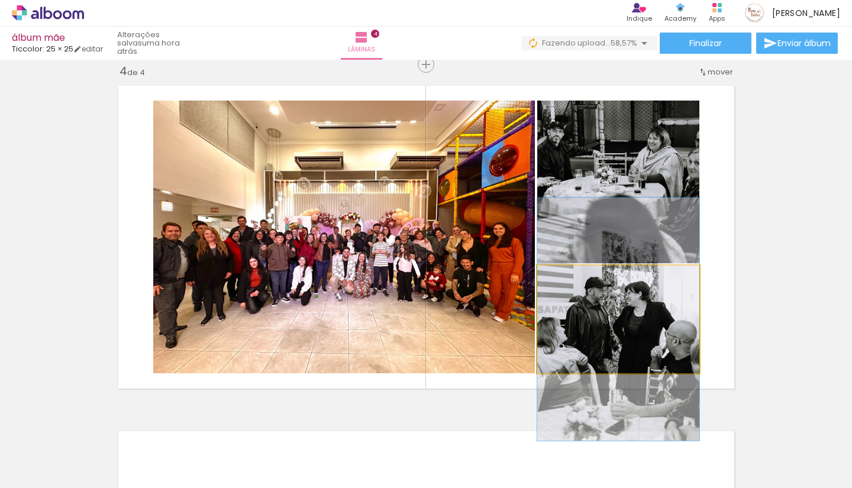
drag, startPoint x: 651, startPoint y: 306, endPoint x: 651, endPoint y: 173, distance: 133.1
click at [0, 0] on slot at bounding box center [0, 0] width 0 height 0
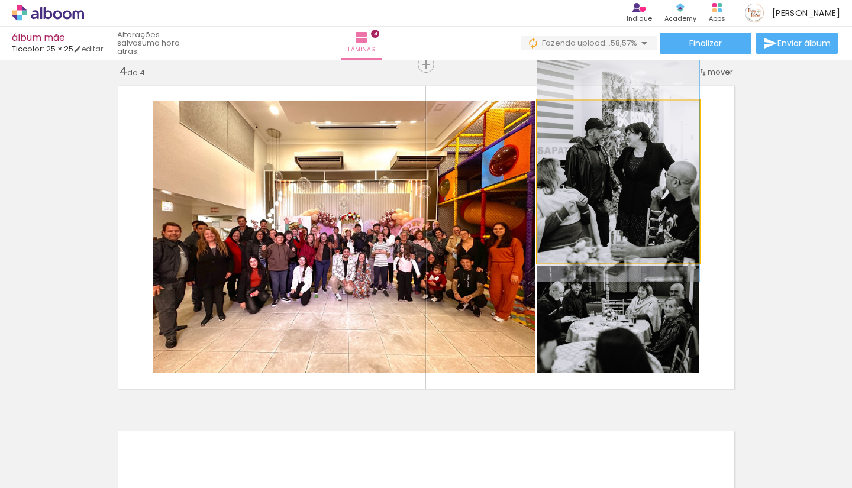
drag, startPoint x: 641, startPoint y: 179, endPoint x: 639, endPoint y: 156, distance: 23.1
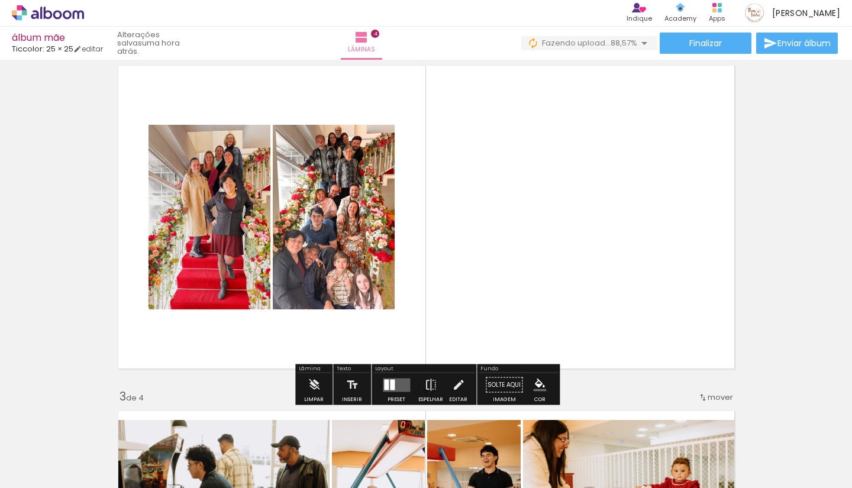
scroll to position [388, 0]
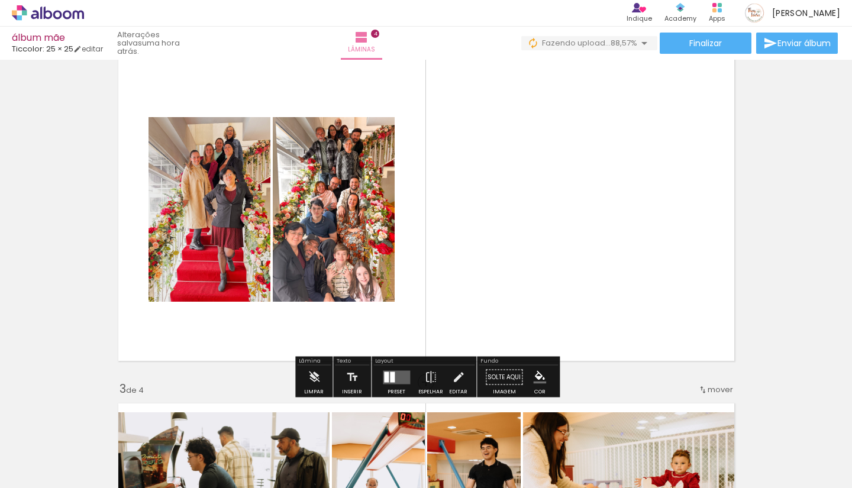
click at [393, 370] on quentale-layouter at bounding box center [396, 377] width 27 height 14
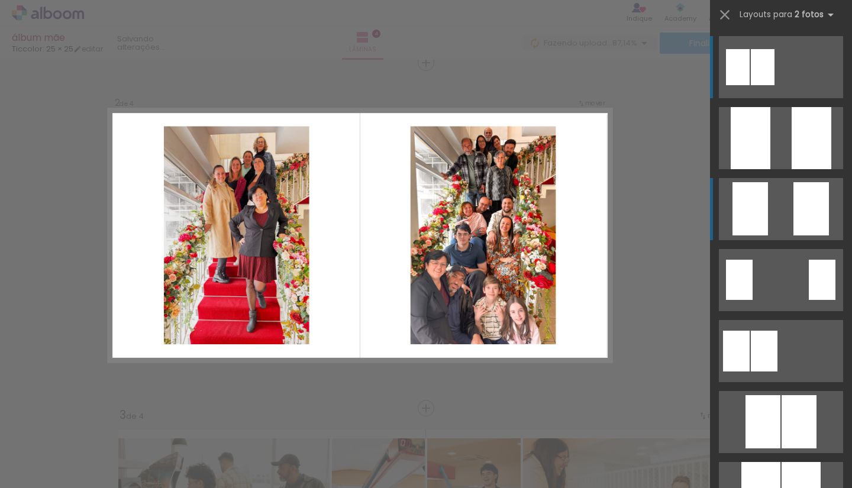
scroll to position [360, 0]
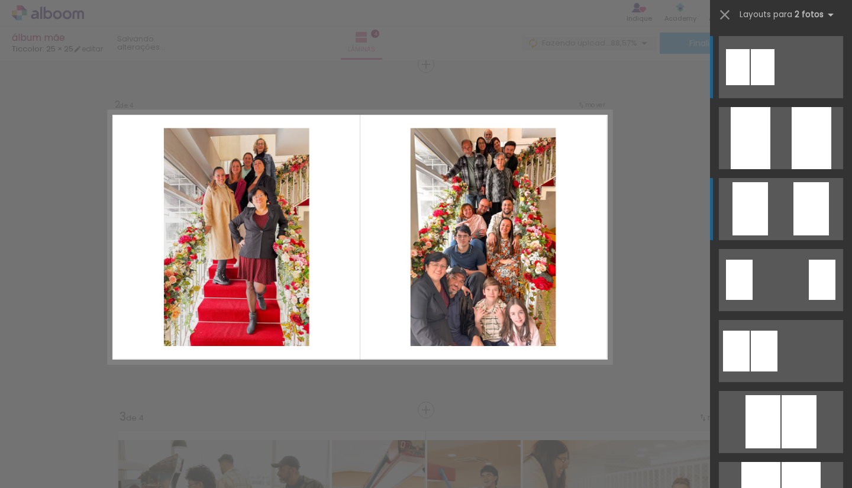
click at [787, 203] on quentale-layouter at bounding box center [781, 209] width 124 height 62
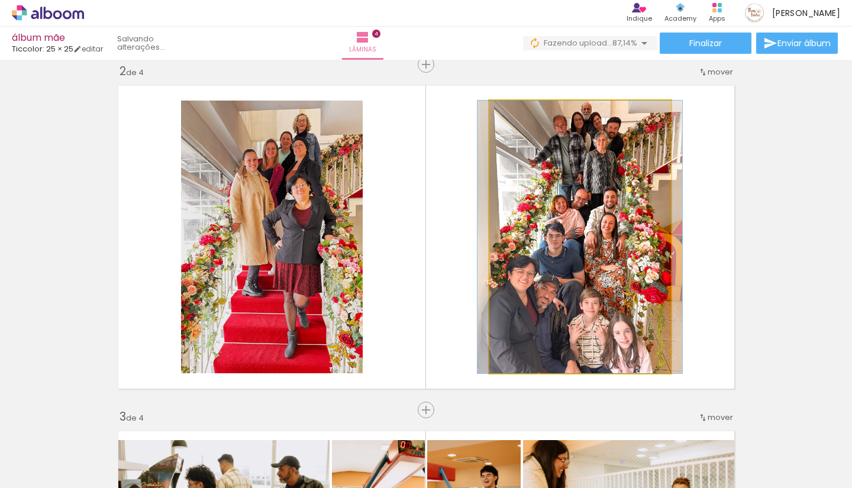
drag, startPoint x: 606, startPoint y: 214, endPoint x: 606, endPoint y: 236, distance: 22.5
click at [606, 237] on div at bounding box center [579, 237] width 205 height 273
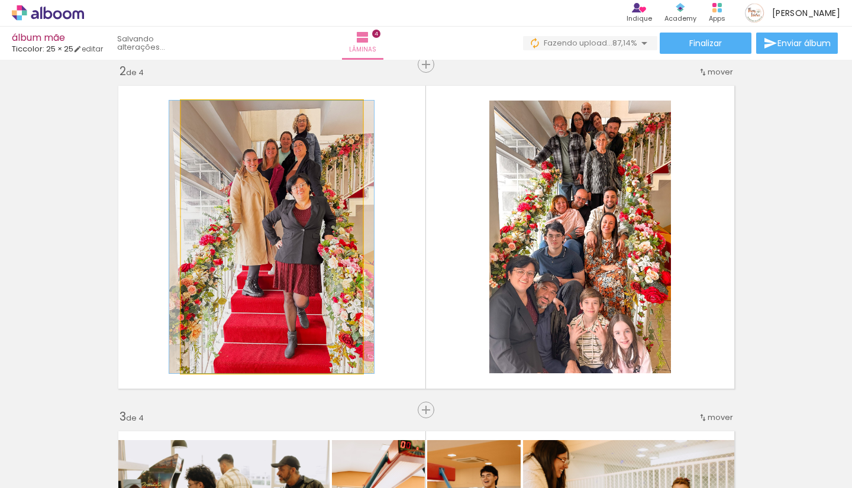
drag, startPoint x: 317, startPoint y: 295, endPoint x: 332, endPoint y: 295, distance: 14.8
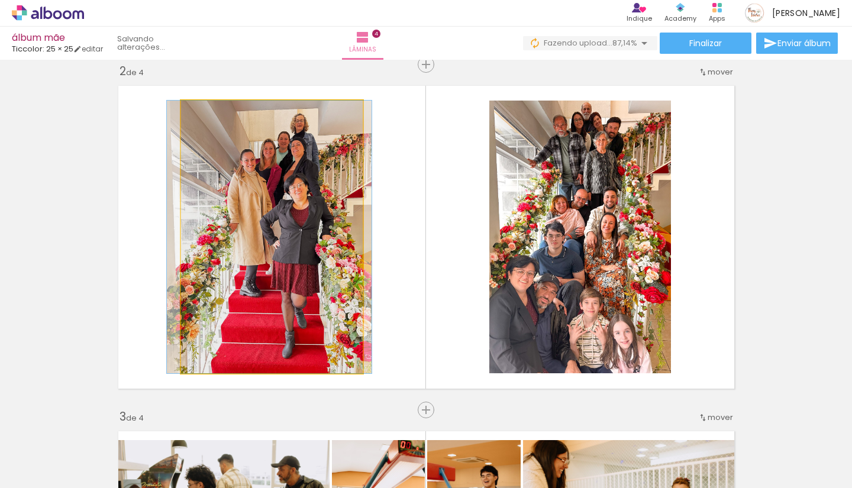
drag, startPoint x: 332, startPoint y: 295, endPoint x: 317, endPoint y: 293, distance: 15.0
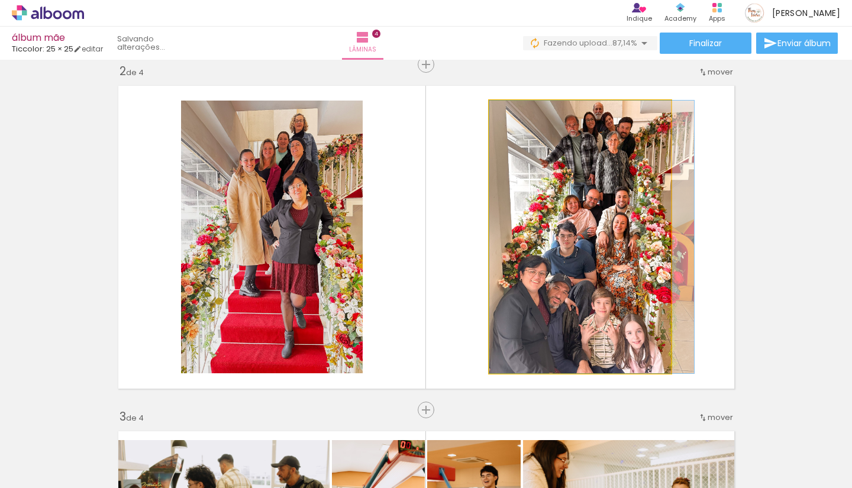
drag, startPoint x: 651, startPoint y: 271, endPoint x: 671, endPoint y: 271, distance: 20.7
click at [671, 271] on quentale-layouter at bounding box center [426, 237] width 629 height 316
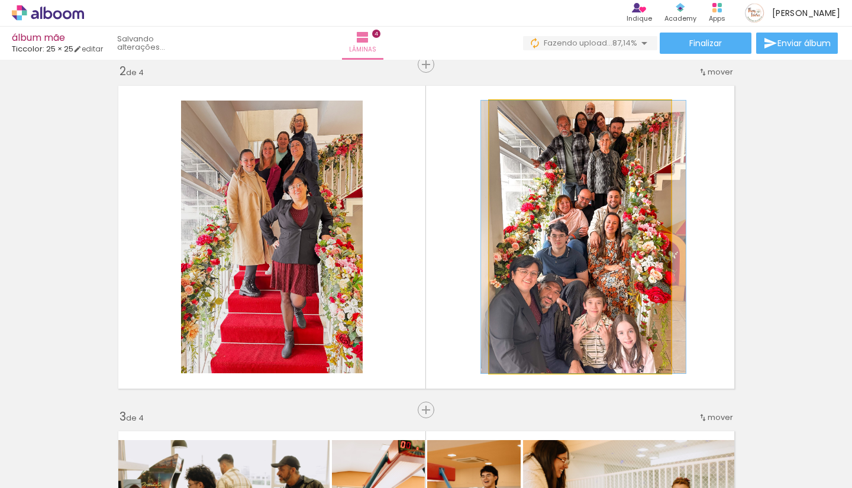
drag, startPoint x: 632, startPoint y: 284, endPoint x: 623, endPoint y: 284, distance: 8.9
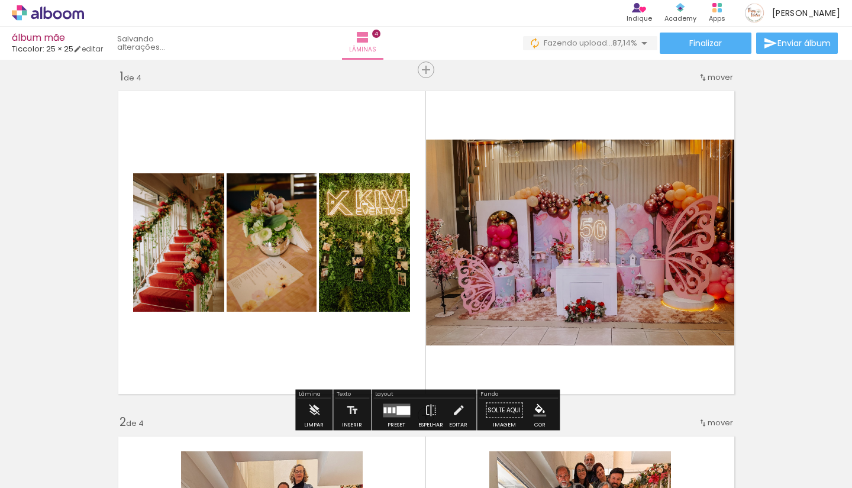
scroll to position [10, 0]
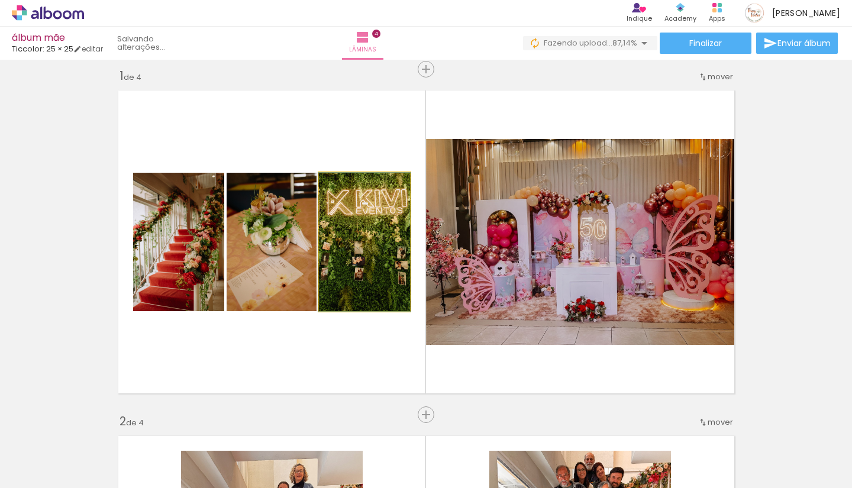
drag, startPoint x: 381, startPoint y: 269, endPoint x: 283, endPoint y: 269, distance: 97.6
click at [0, 0] on slot at bounding box center [0, 0] width 0 height 0
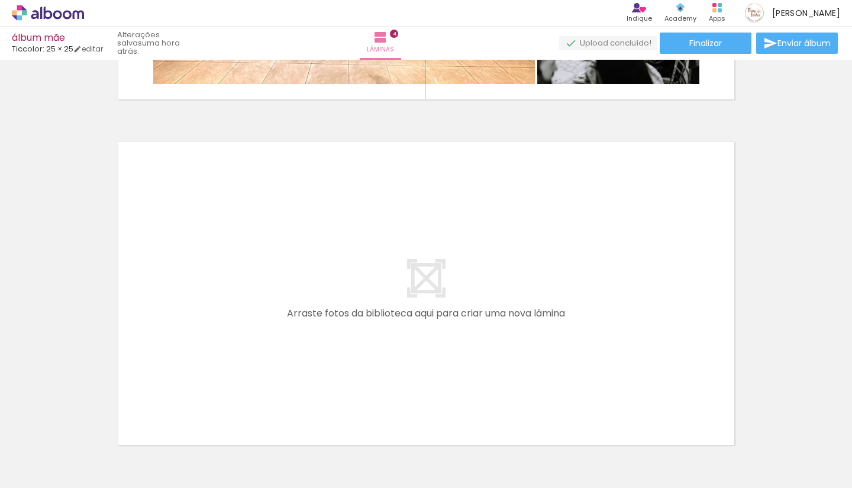
scroll to position [1393, 0]
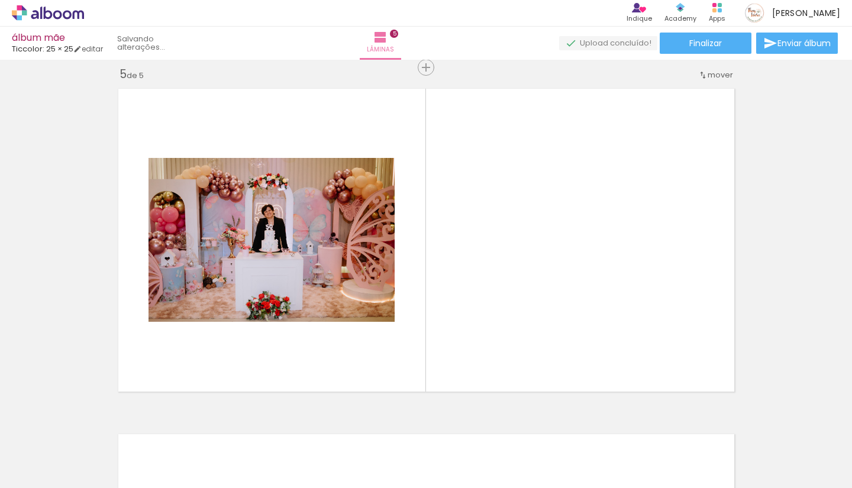
drag, startPoint x: 612, startPoint y: 436, endPoint x: 595, endPoint y: 363, distance: 75.3
click at [595, 363] on quentale-workspace at bounding box center [426, 244] width 852 height 488
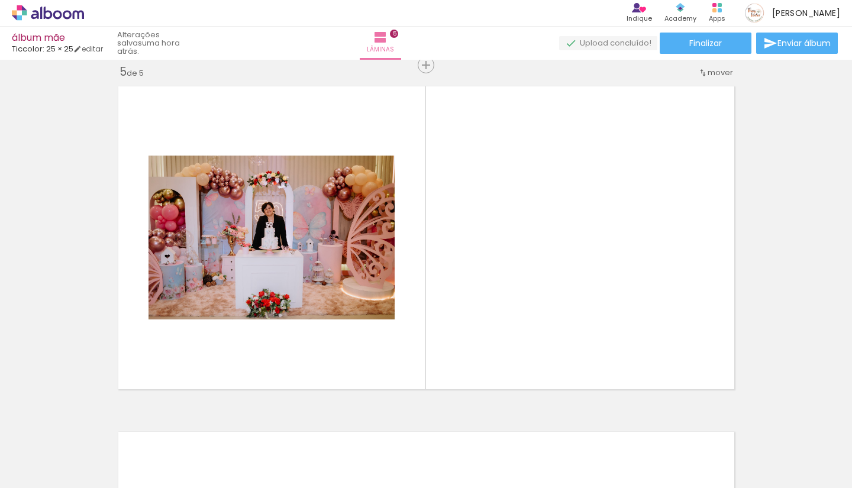
scroll to position [1396, 0]
drag, startPoint x: 656, startPoint y: 438, endPoint x: 628, endPoint y: 353, distance: 89.0
click at [628, 353] on quentale-workspace at bounding box center [426, 244] width 852 height 488
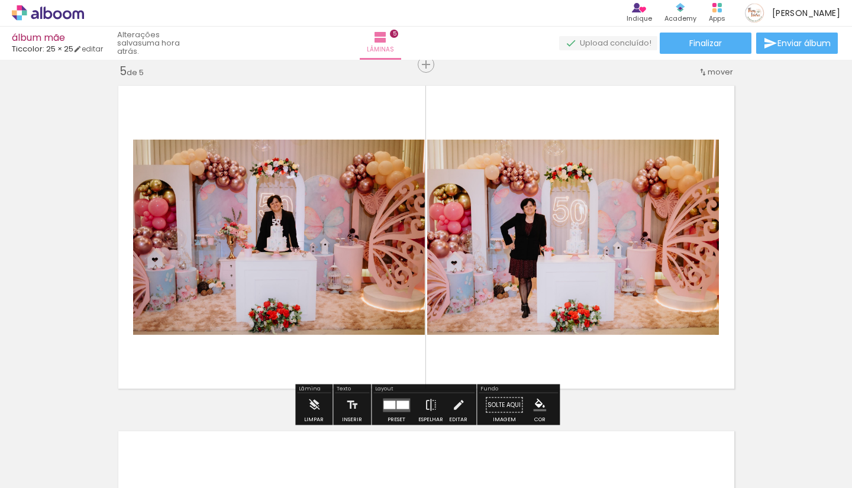
drag, startPoint x: 720, startPoint y: 437, endPoint x: 659, endPoint y: 342, distance: 112.9
click at [659, 342] on quentale-workspace at bounding box center [426, 244] width 852 height 488
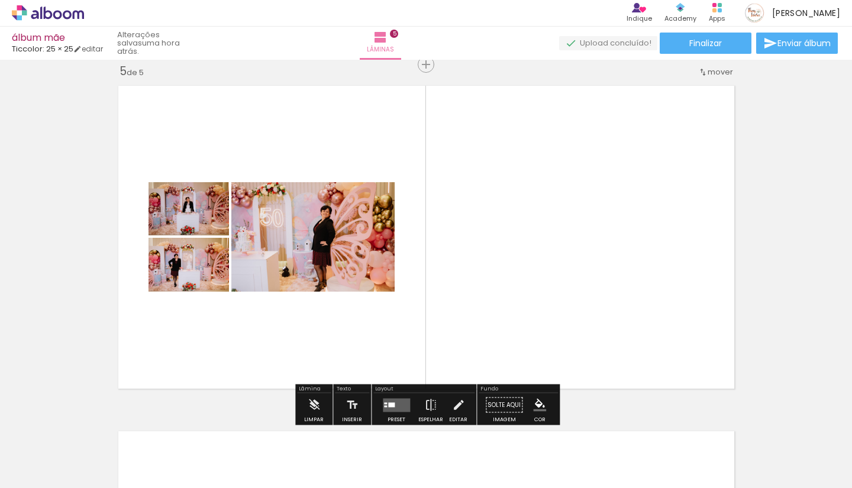
scroll to position [0, 988]
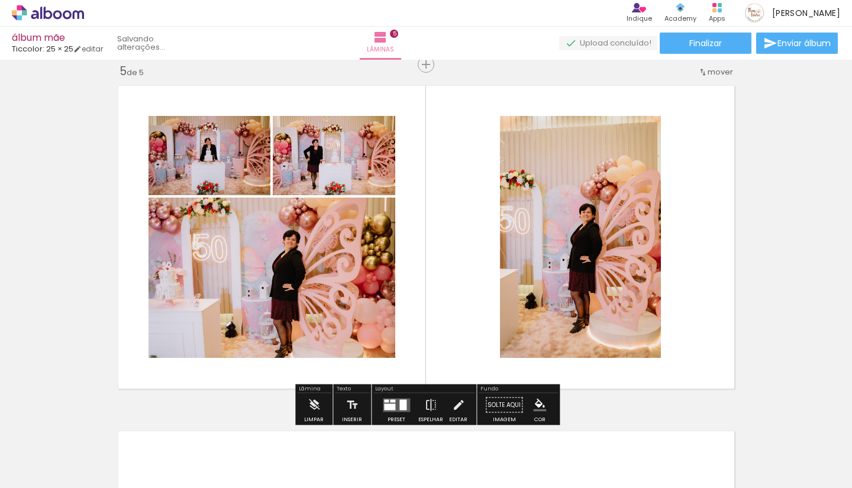
drag, startPoint x: 477, startPoint y: 422, endPoint x: 477, endPoint y: 355, distance: 66.8
click at [477, 355] on quentale-workspace at bounding box center [426, 244] width 852 height 488
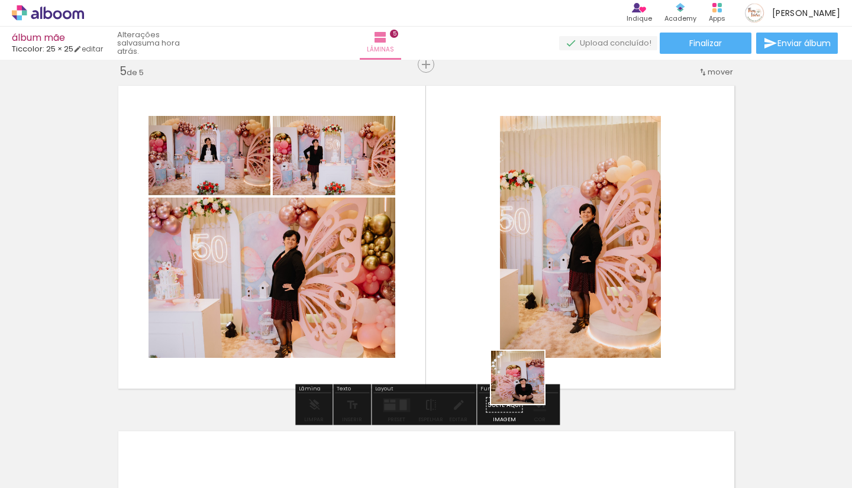
drag, startPoint x: 526, startPoint y: 445, endPoint x: 526, endPoint y: 360, distance: 85.2
click at [526, 360] on quentale-workspace at bounding box center [426, 244] width 852 height 488
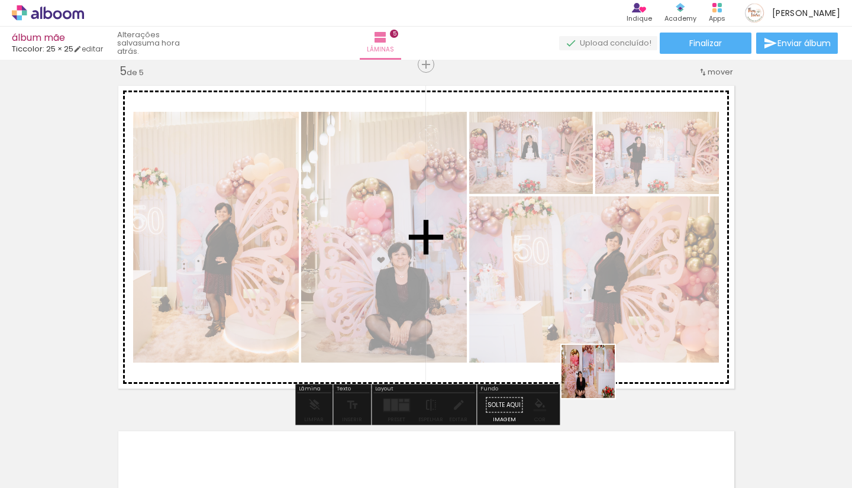
drag, startPoint x: 597, startPoint y: 446, endPoint x: 589, endPoint y: 350, distance: 96.2
click at [589, 350] on quentale-workspace at bounding box center [426, 244] width 852 height 488
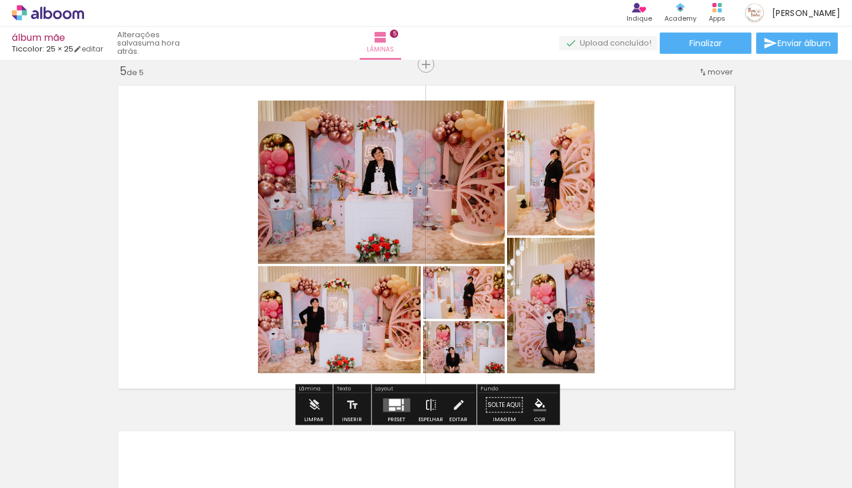
click at [404, 402] on quentale-layouter at bounding box center [396, 405] width 27 height 14
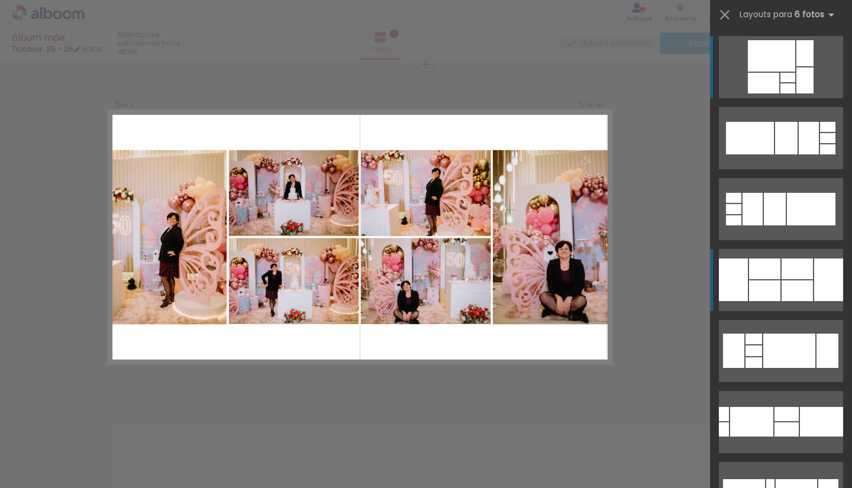
click at [788, 276] on div at bounding box center [796, 268] width 31 height 21
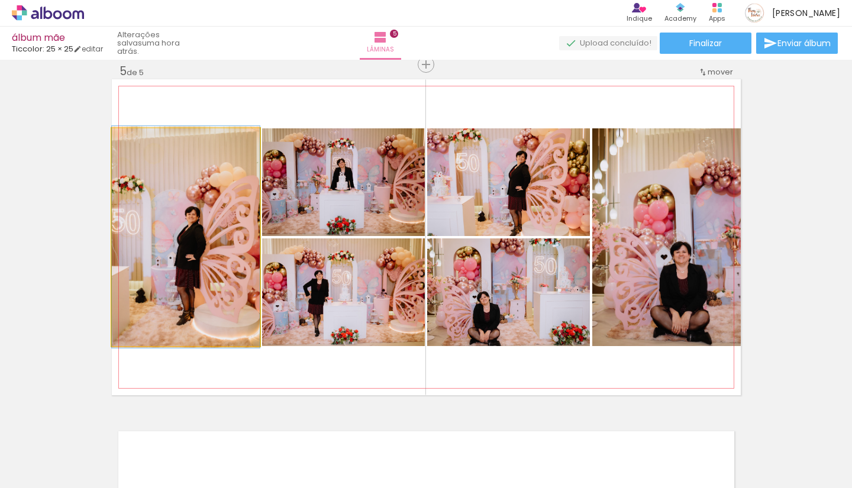
drag, startPoint x: 218, startPoint y: 269, endPoint x: 241, endPoint y: 268, distance: 23.1
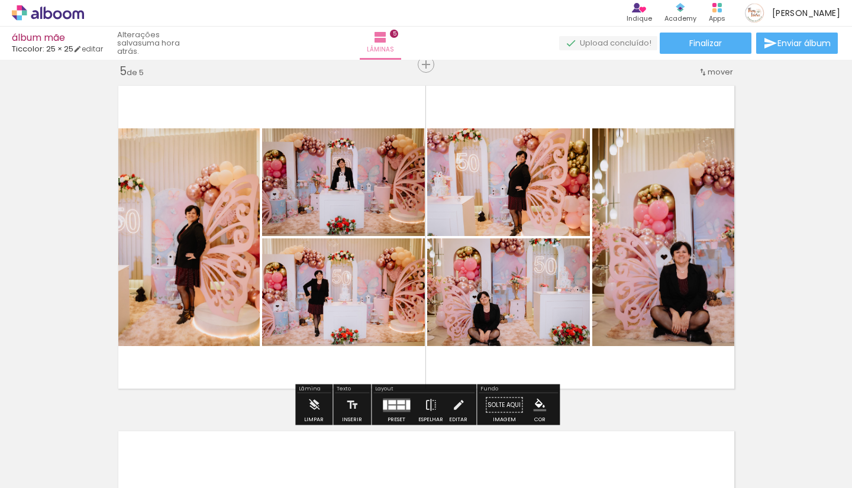
click at [397, 403] on div at bounding box center [401, 402] width 8 height 4
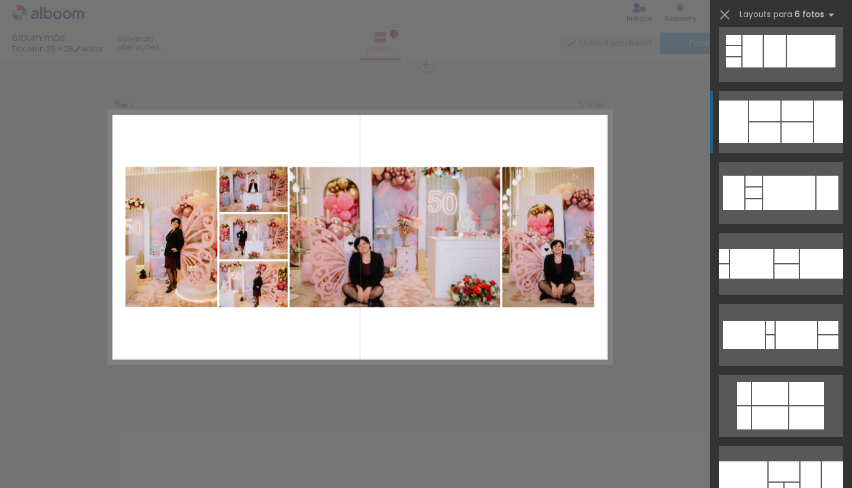
scroll to position [153, 0]
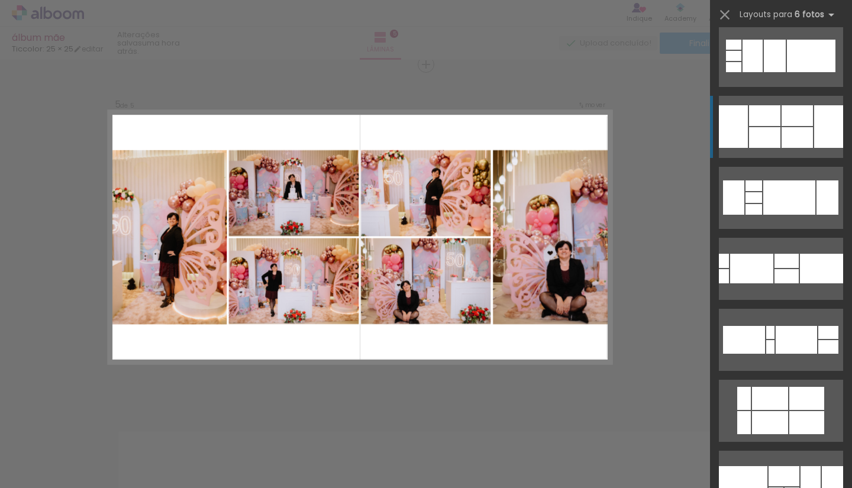
click at [769, 141] on div at bounding box center [764, 137] width 31 height 21
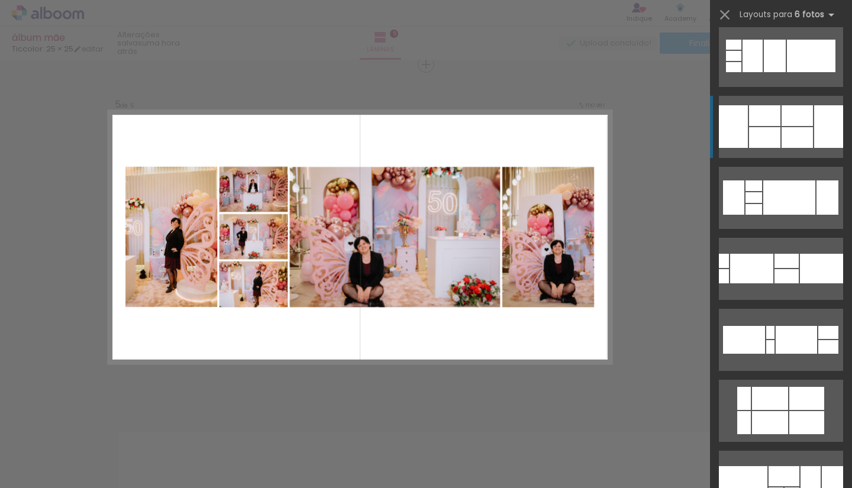
click at [756, 115] on div at bounding box center [764, 115] width 31 height 21
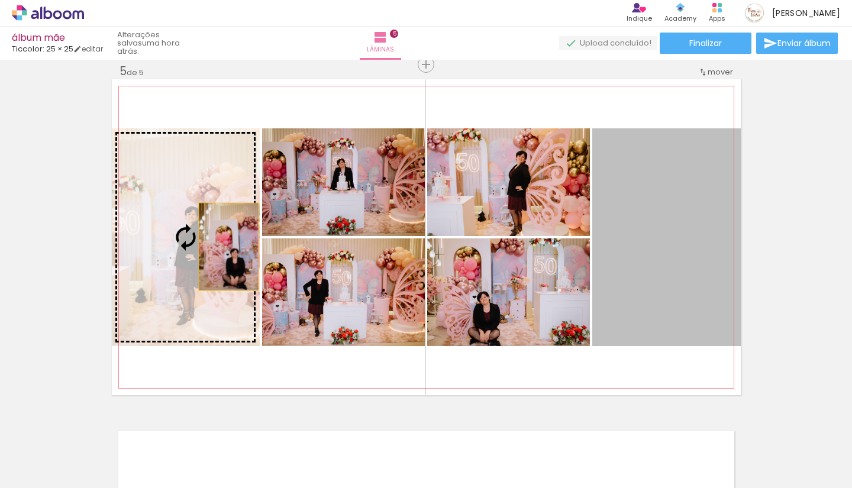
drag, startPoint x: 642, startPoint y: 225, endPoint x: 215, endPoint y: 251, distance: 427.8
click at [0, 0] on slot at bounding box center [0, 0] width 0 height 0
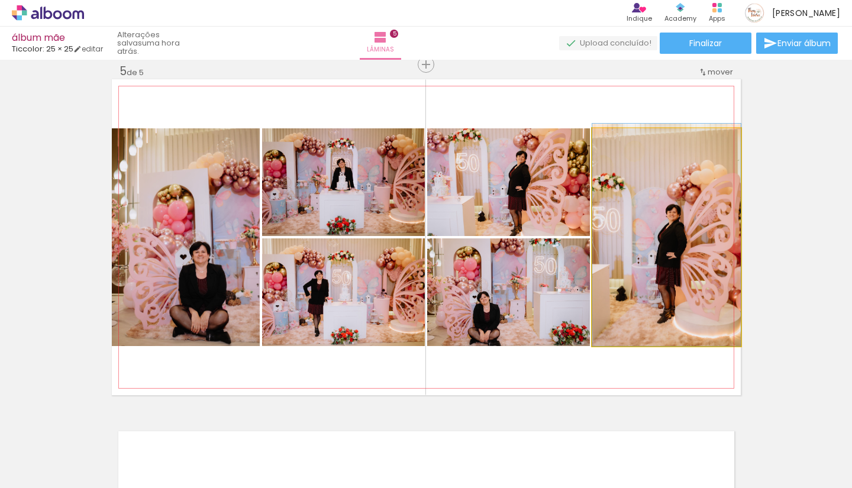
drag, startPoint x: 668, startPoint y: 259, endPoint x: 668, endPoint y: 244, distance: 15.4
click at [668, 244] on div at bounding box center [666, 235] width 148 height 222
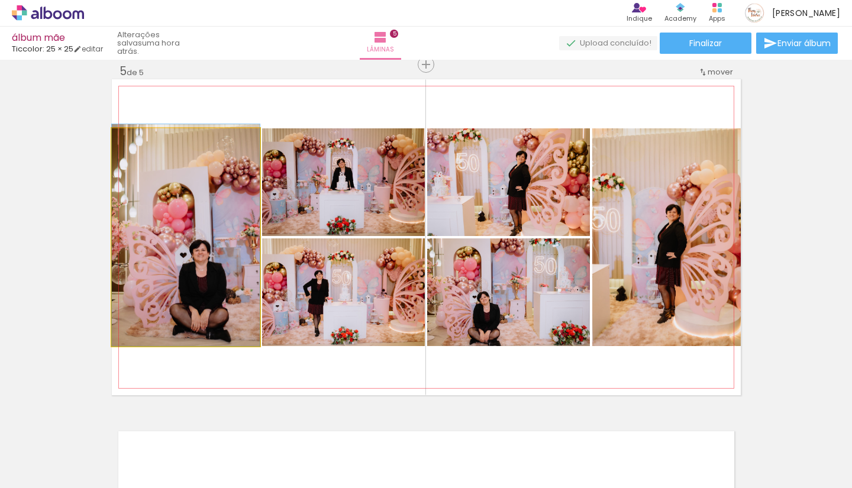
drag, startPoint x: 179, startPoint y: 252, endPoint x: 189, endPoint y: 246, distance: 11.7
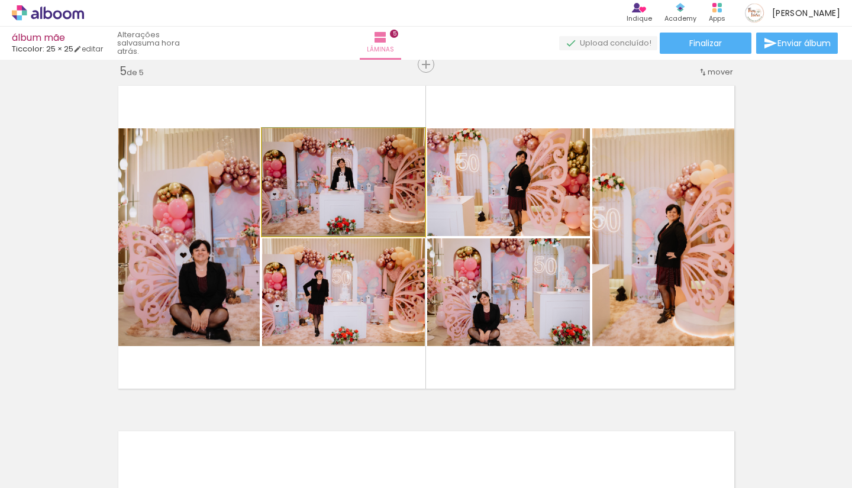
drag, startPoint x: 363, startPoint y: 202, endPoint x: 345, endPoint y: 201, distance: 18.3
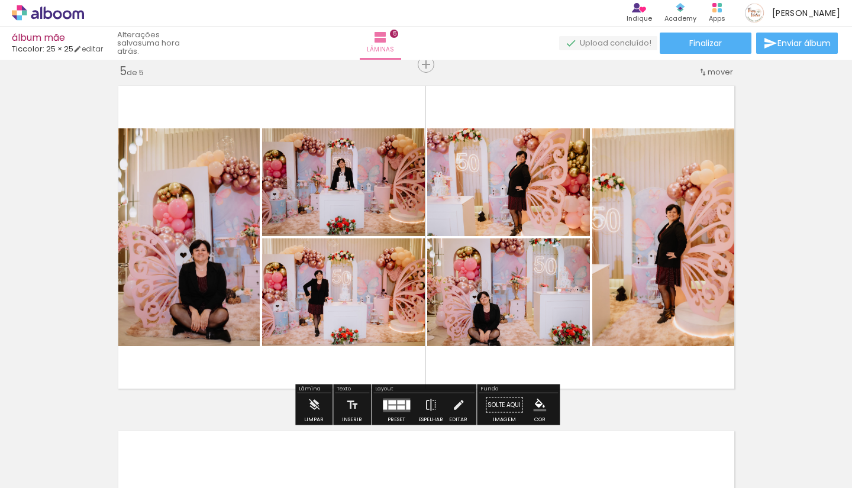
click at [394, 300] on div at bounding box center [343, 292] width 163 height 108
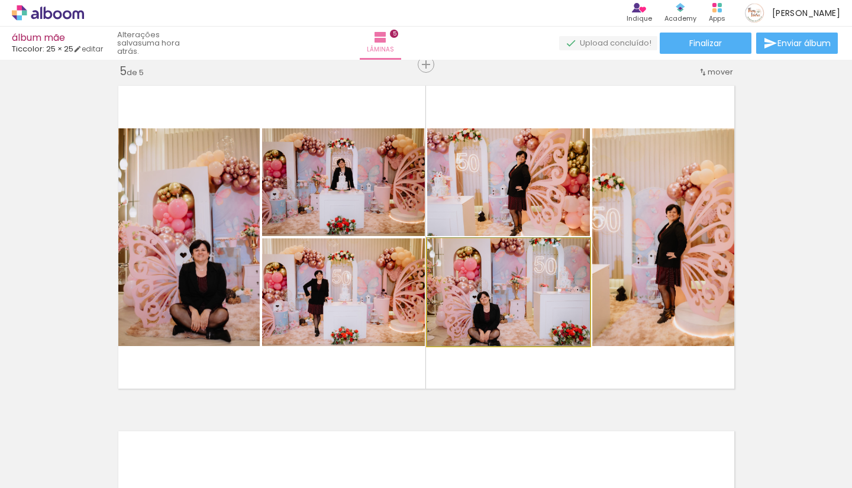
click at [519, 293] on div at bounding box center [508, 292] width 163 height 108
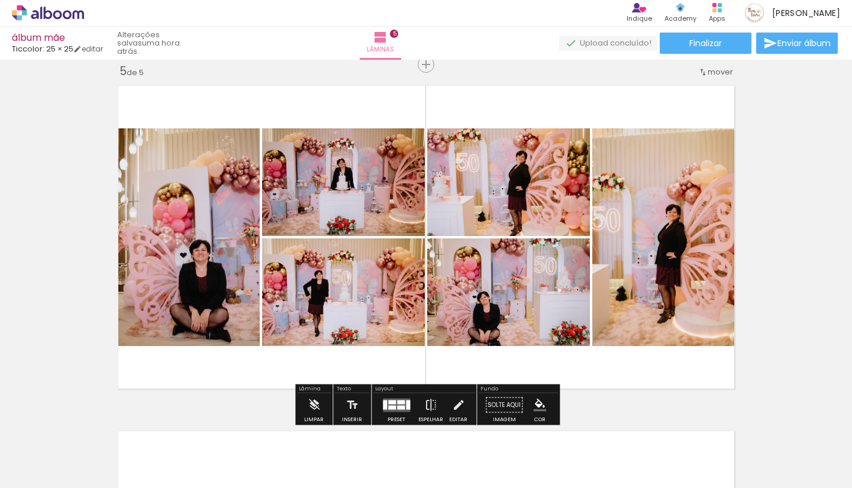
click at [722, 69] on span "mover" at bounding box center [719, 71] width 25 height 11
click at [691, 75] on span "1" at bounding box center [689, 70] width 3 height 20
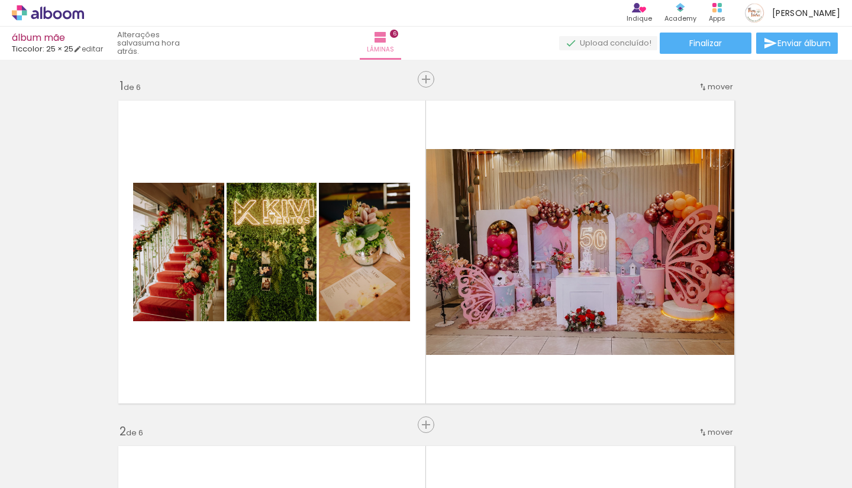
scroll to position [0, 1370]
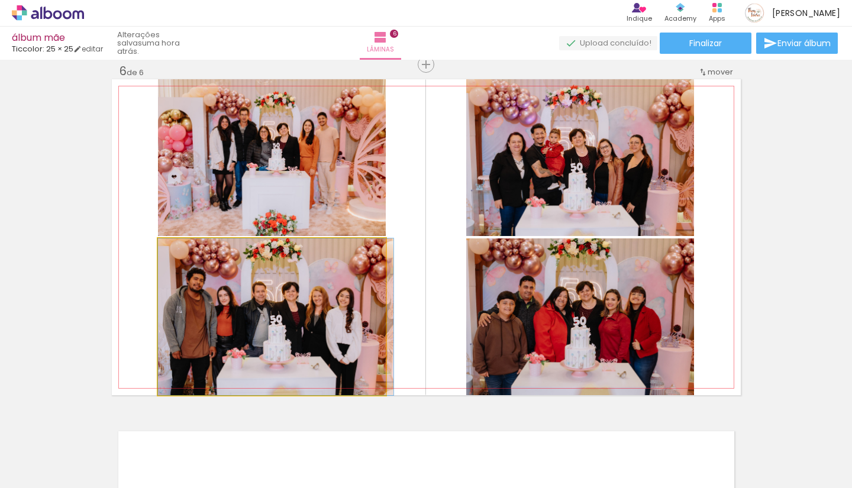
drag, startPoint x: 280, startPoint y: 379, endPoint x: 377, endPoint y: 373, distance: 97.8
click at [309, 380] on div at bounding box center [275, 316] width 235 height 157
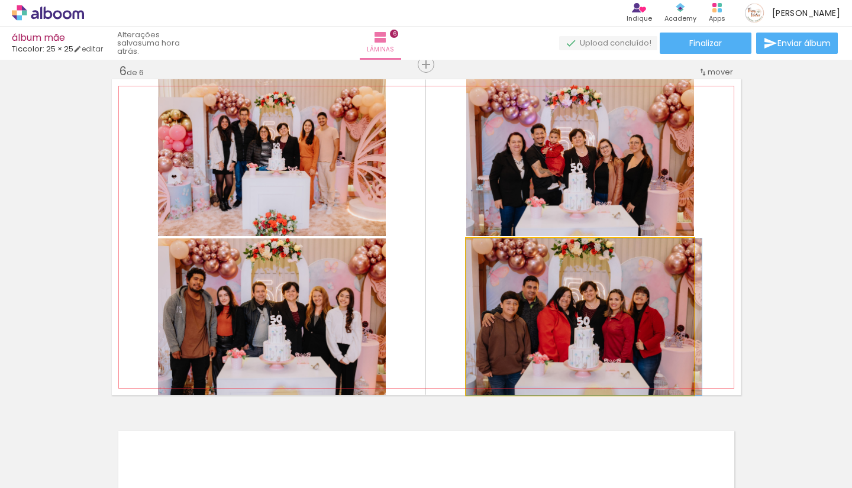
drag, startPoint x: 570, startPoint y: 347, endPoint x: 585, endPoint y: 345, distance: 15.5
click at [585, 345] on div at bounding box center [583, 316] width 235 height 157
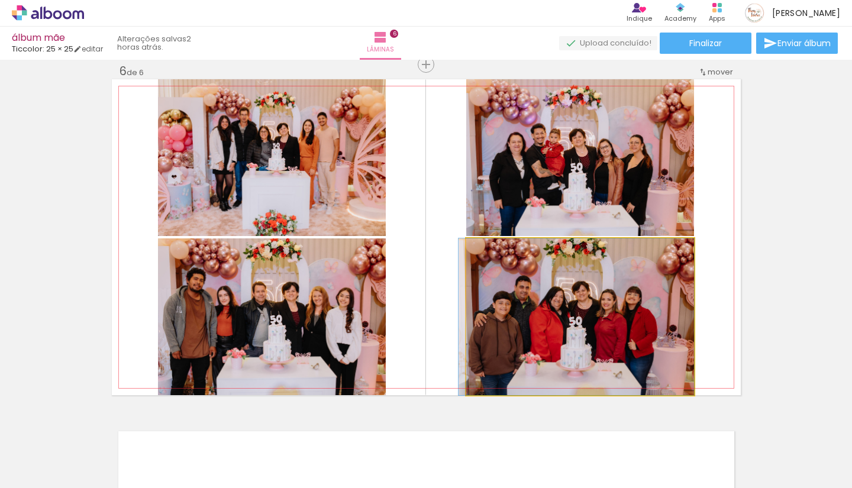
drag, startPoint x: 597, startPoint y: 303, endPoint x: 587, endPoint y: 303, distance: 10.1
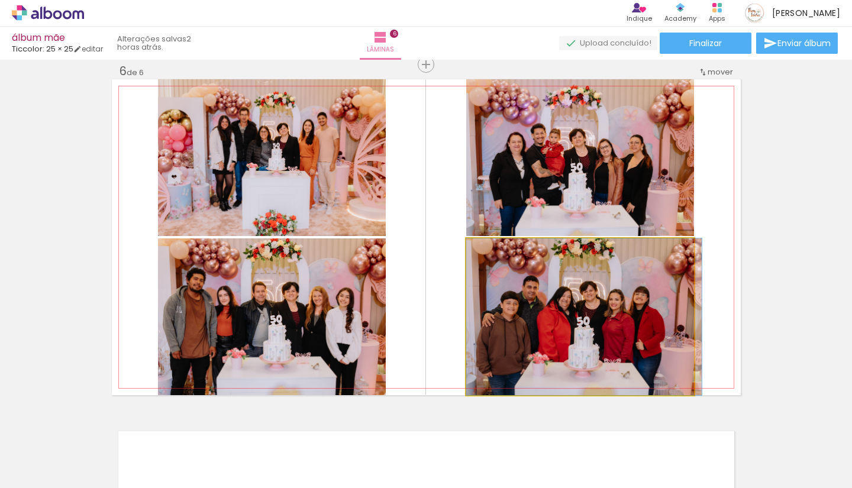
drag, startPoint x: 649, startPoint y: 303, endPoint x: 657, endPoint y: 304, distance: 8.3
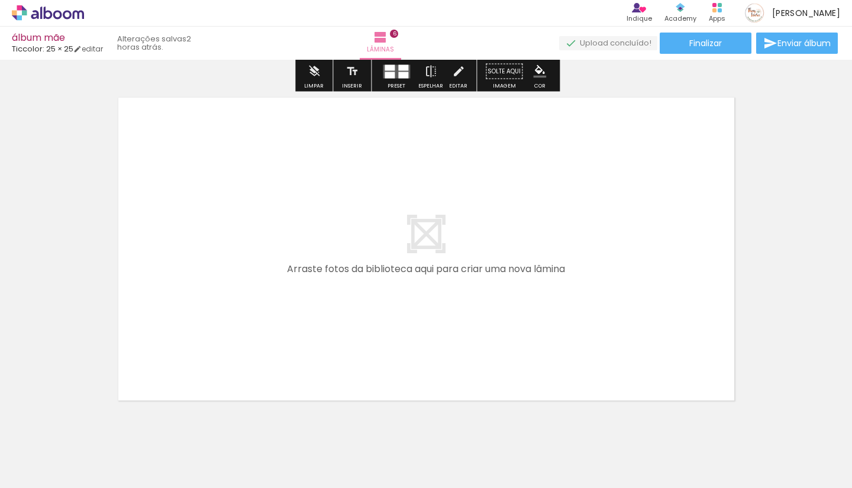
scroll to position [2081, 0]
